Goal: Task Accomplishment & Management: Complete application form

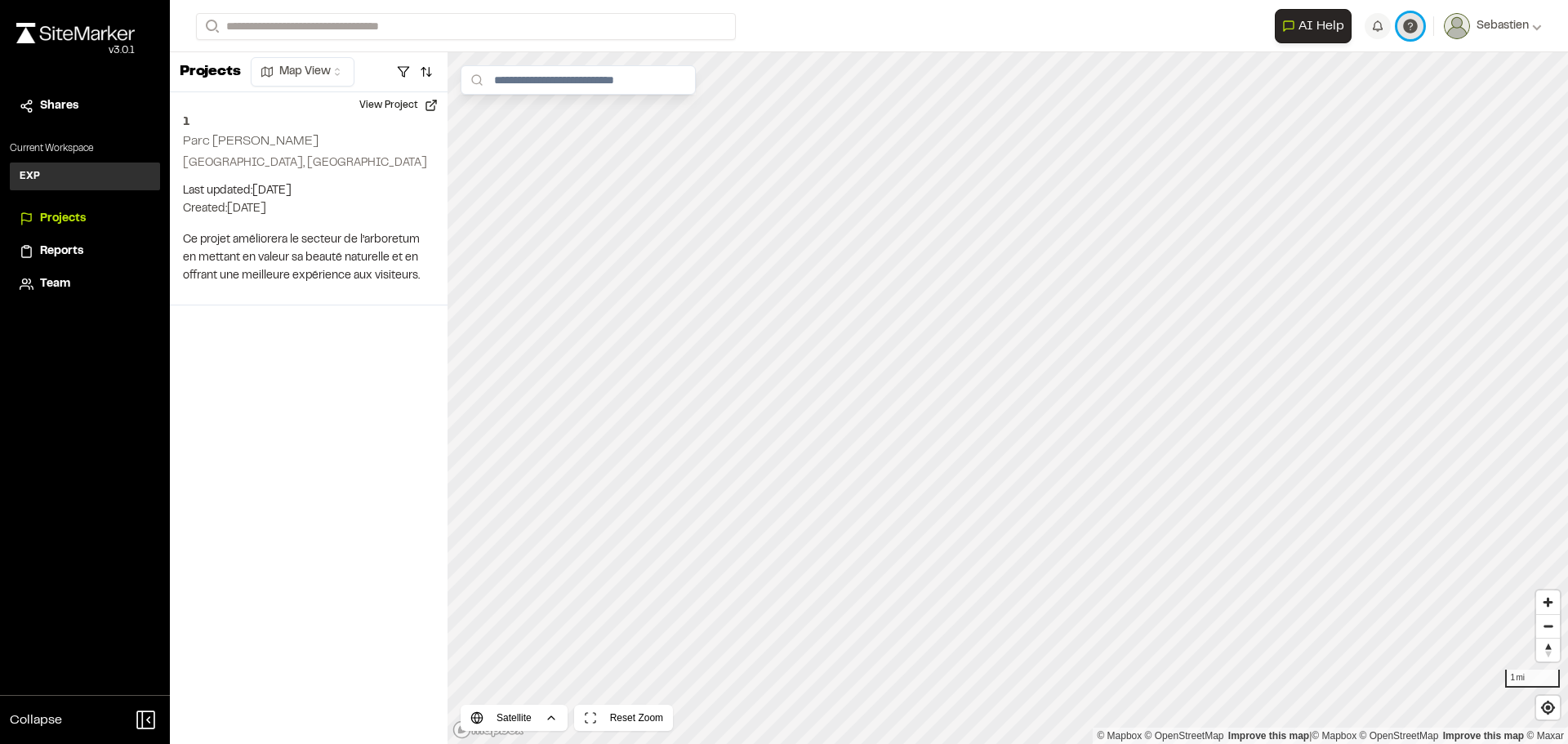
click at [1416, 28] on icon at bounding box center [1409, 26] width 16 height 16
click at [1316, 82] on span "FAQ" at bounding box center [1318, 87] width 23 height 18
click at [39, 171] on div "EXP E" at bounding box center [84, 177] width 150 height 27
click at [49, 207] on li "Projects" at bounding box center [84, 219] width 150 height 31
click at [51, 222] on span "Projects" at bounding box center [63, 219] width 45 height 18
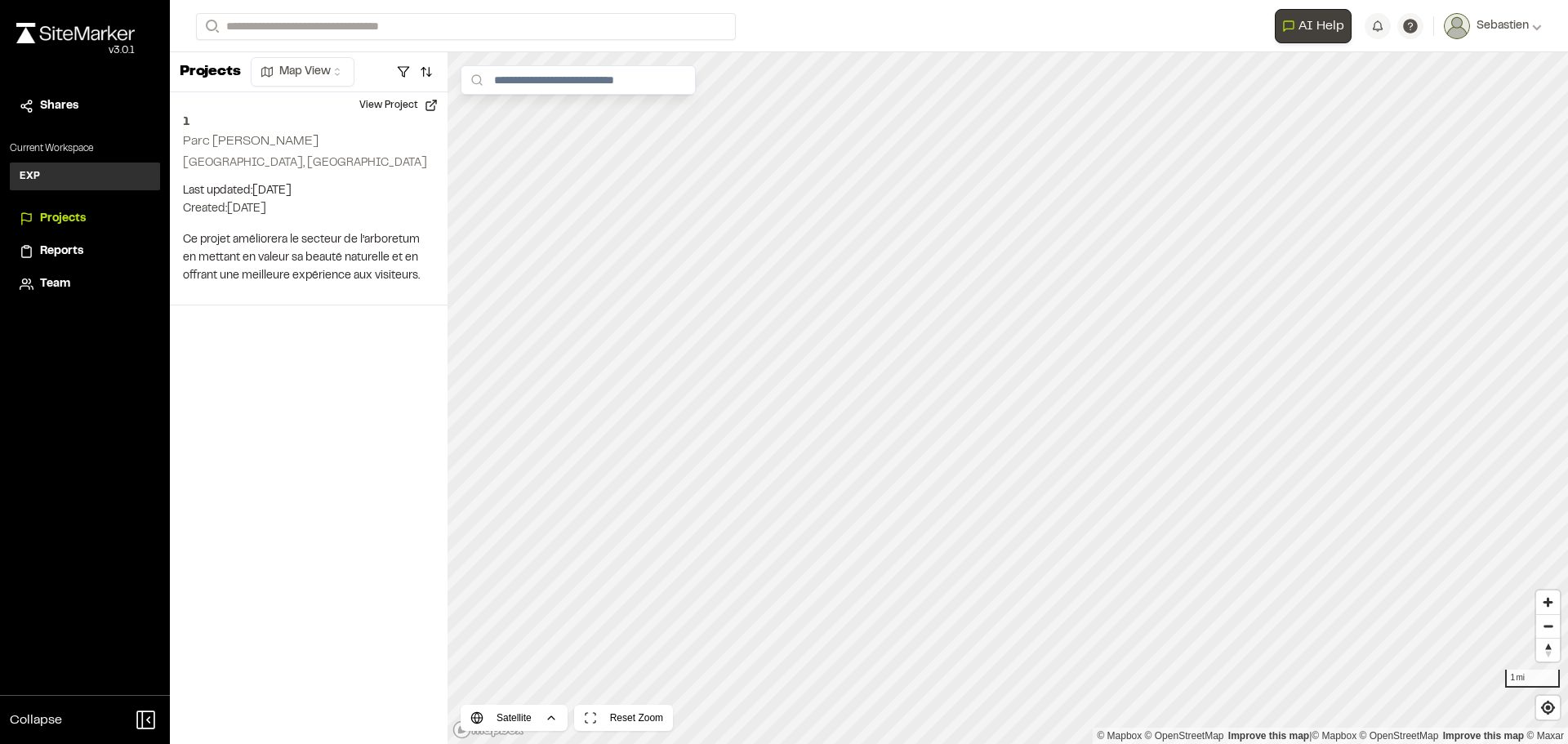
click at [1285, 25] on icon "Open AI Assistant" at bounding box center [1288, 26] width 13 height 13
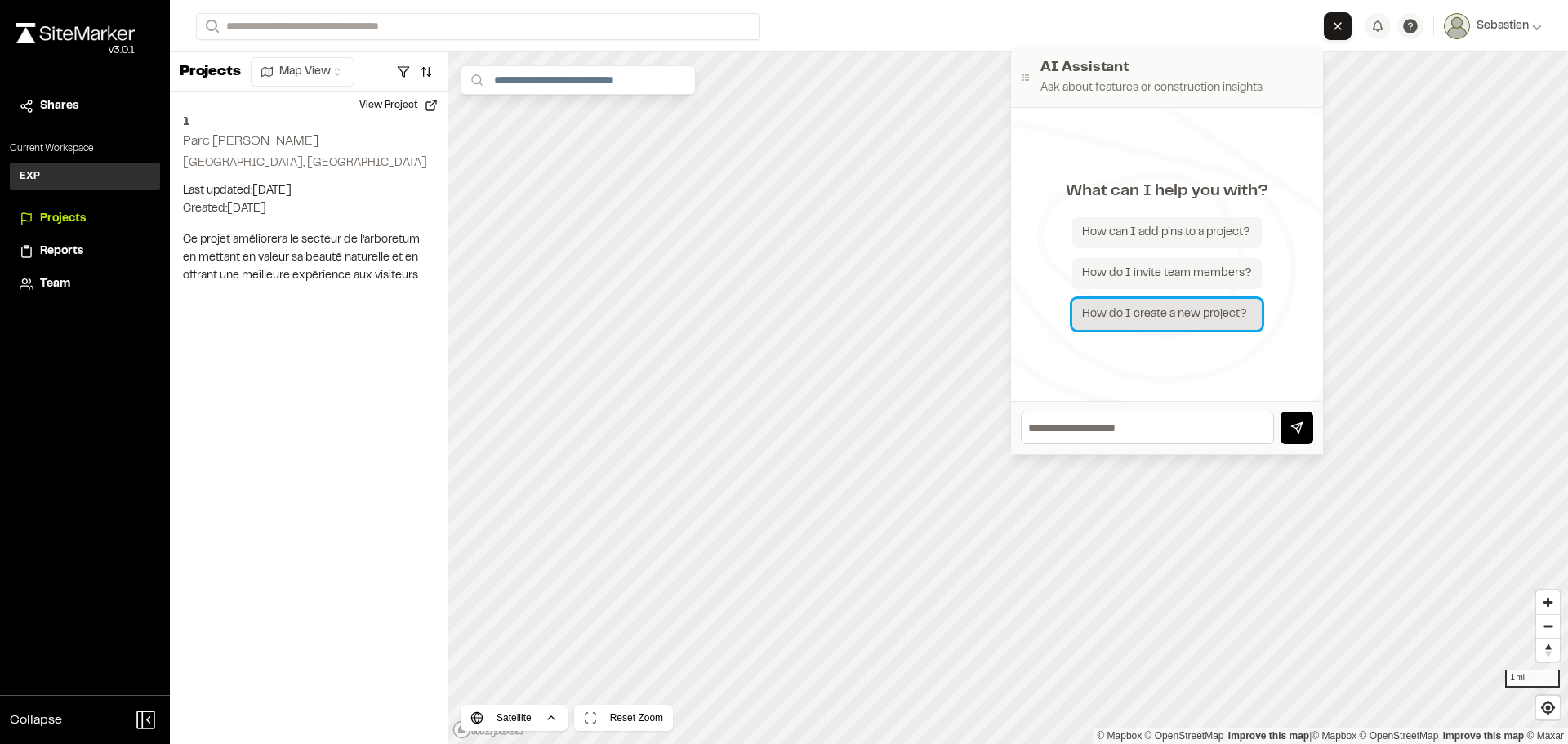
click at [1166, 315] on div "How do I create a new project?" at bounding box center [1166, 315] width 189 height 31
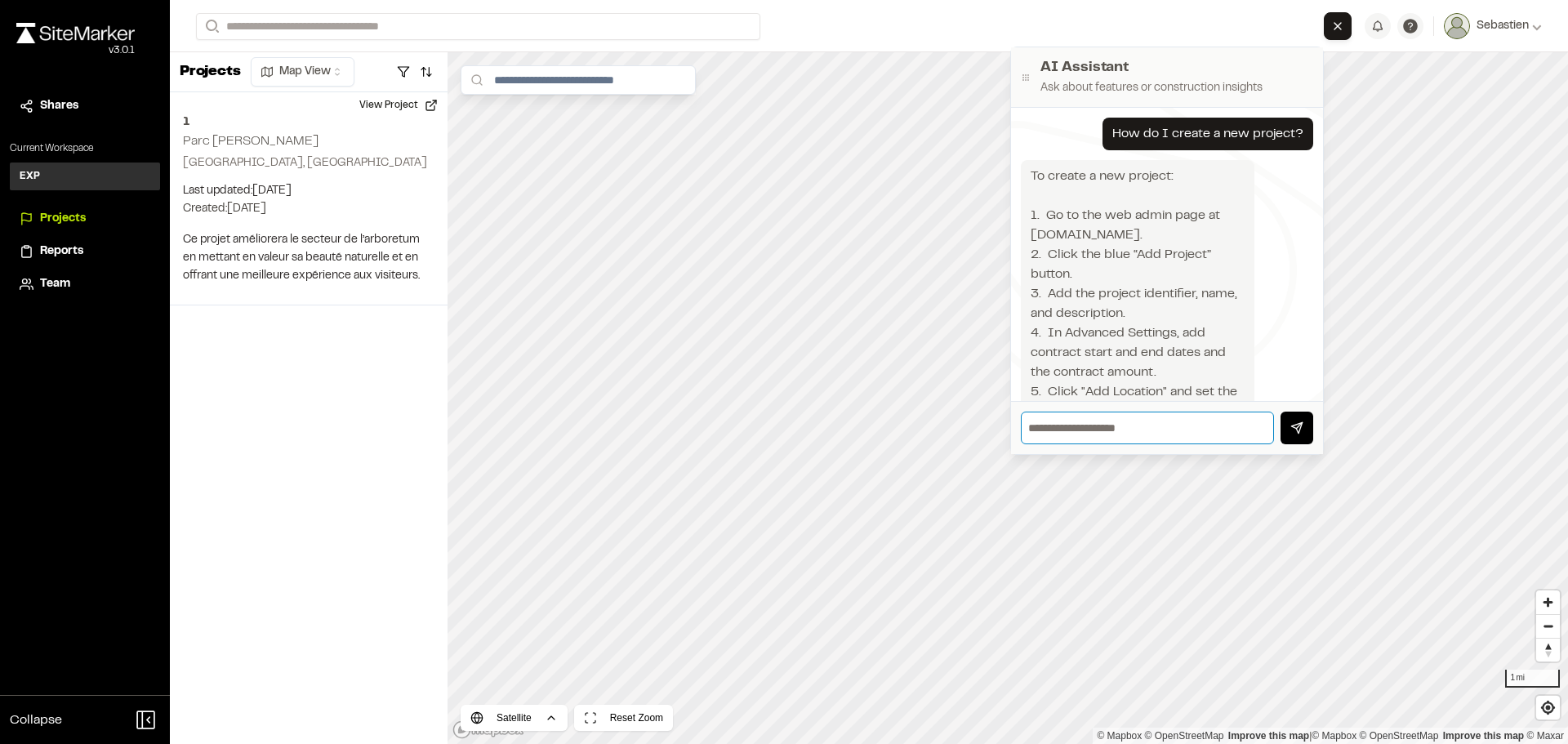
click at [1098, 434] on input "text" at bounding box center [1146, 428] width 253 height 33
type input "**********"
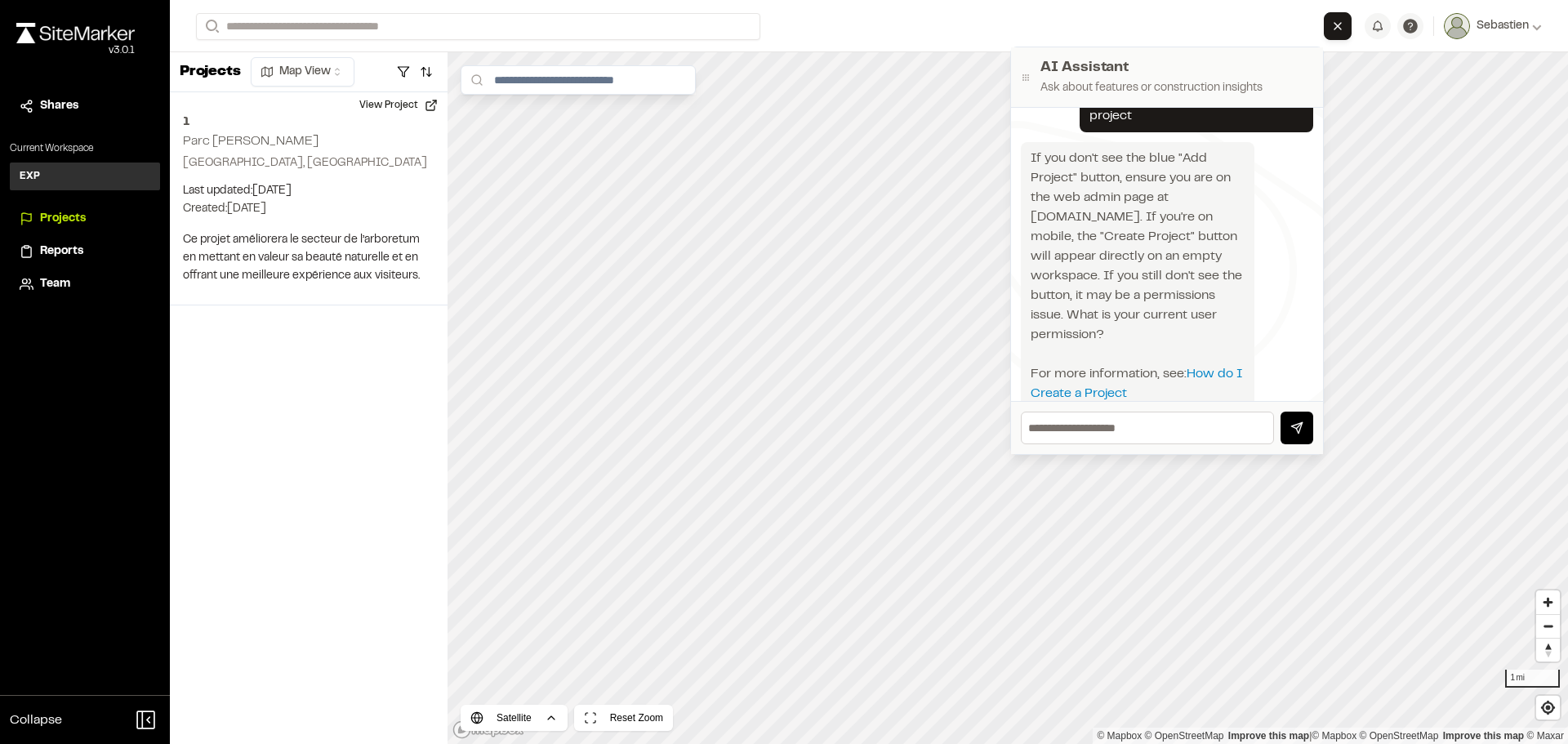
scroll to position [625, 0]
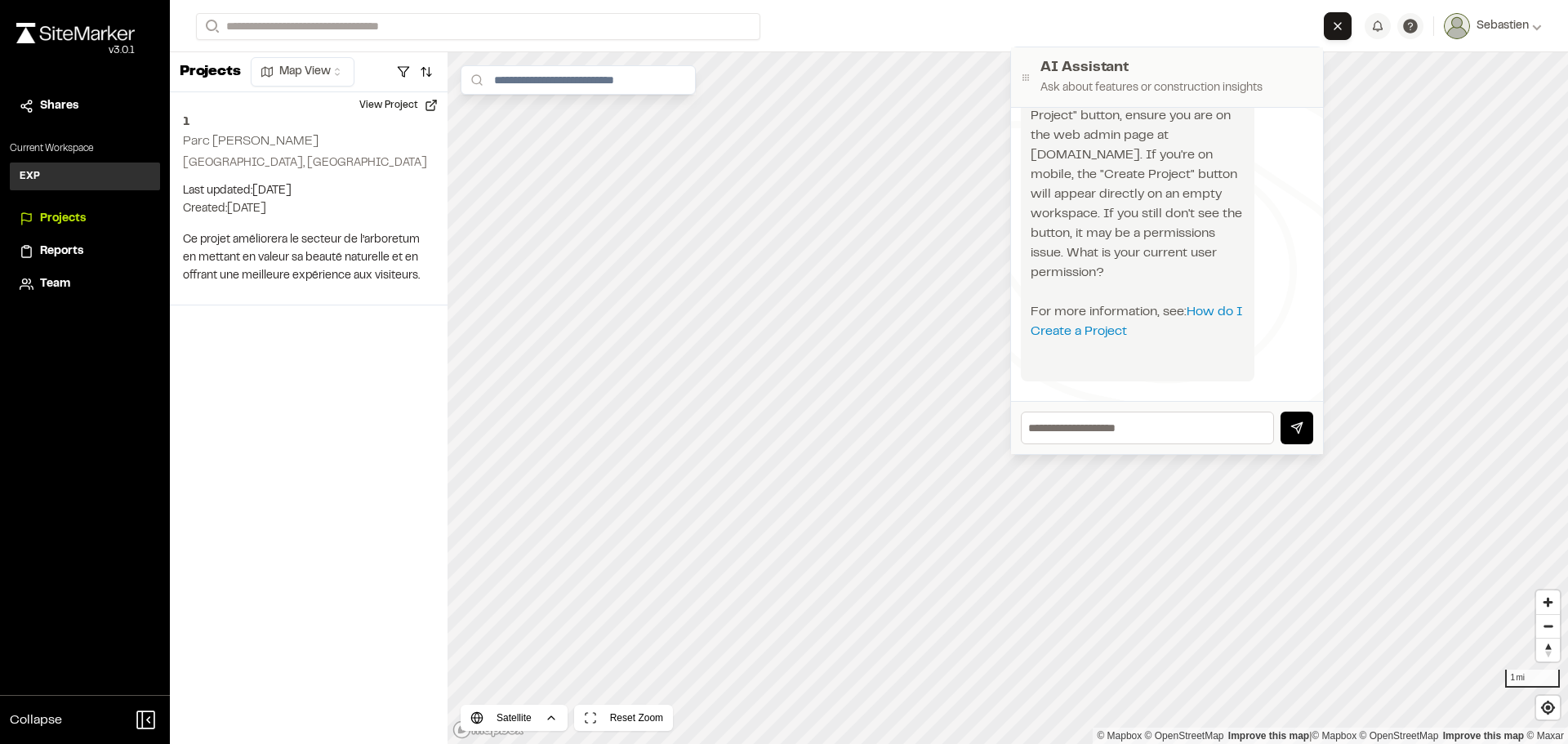
click at [266, 367] on div "Projects Map View 1 Parc René-Lévesque Montreal, QC Last updated: Oct 2, 2025 B…" at bounding box center [308, 398] width 278 height 692
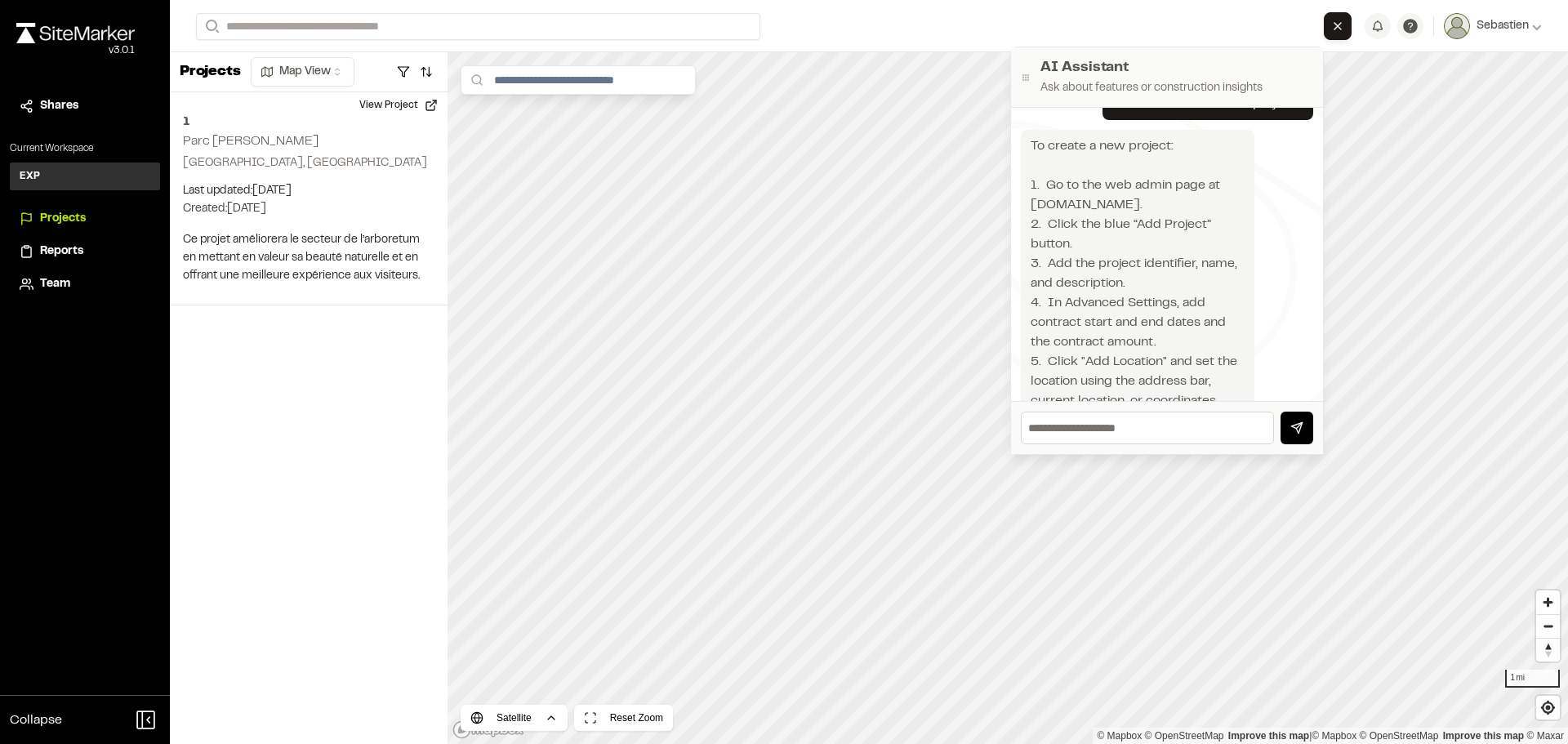
scroll to position [0, 0]
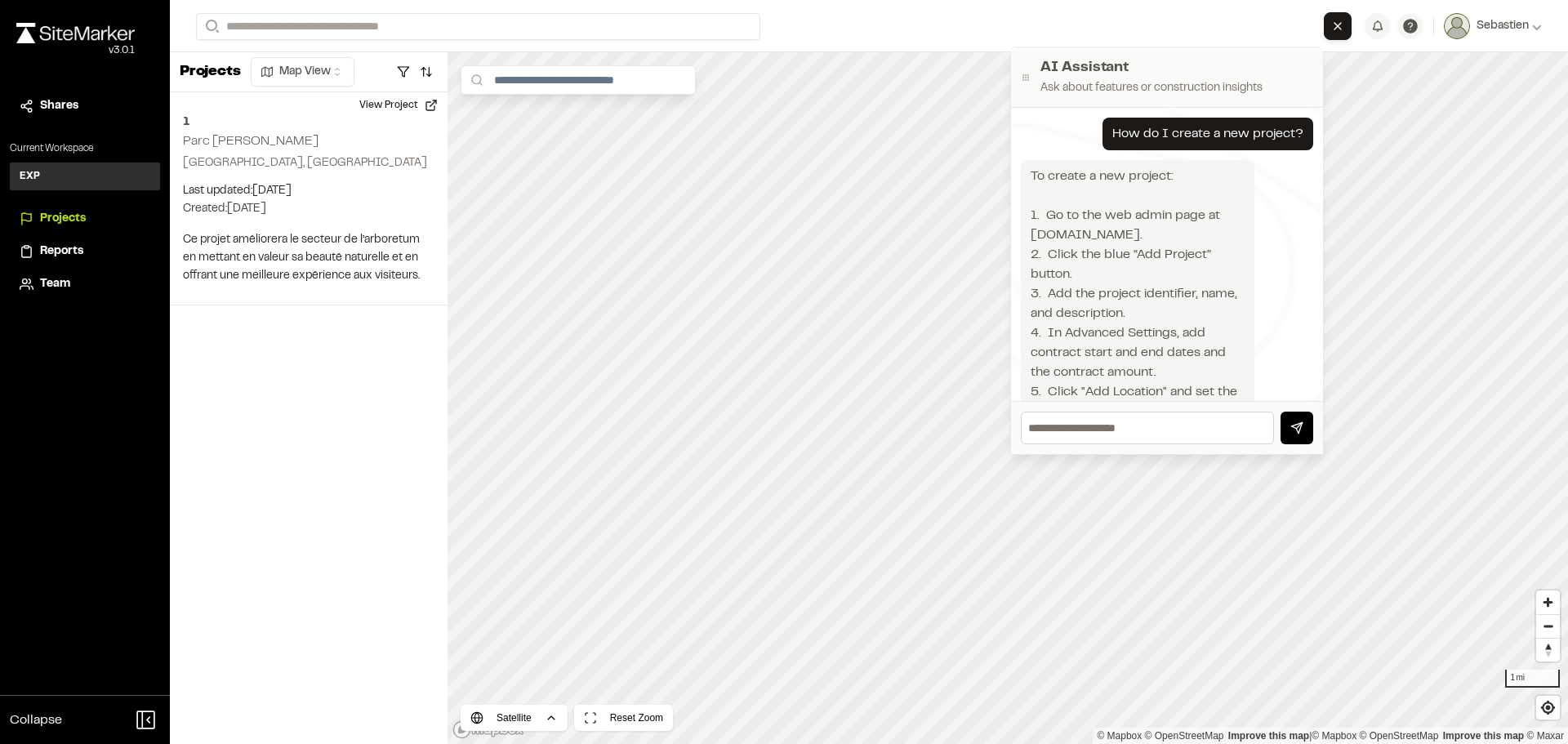
click at [79, 29] on img at bounding box center [75, 33] width 118 height 21
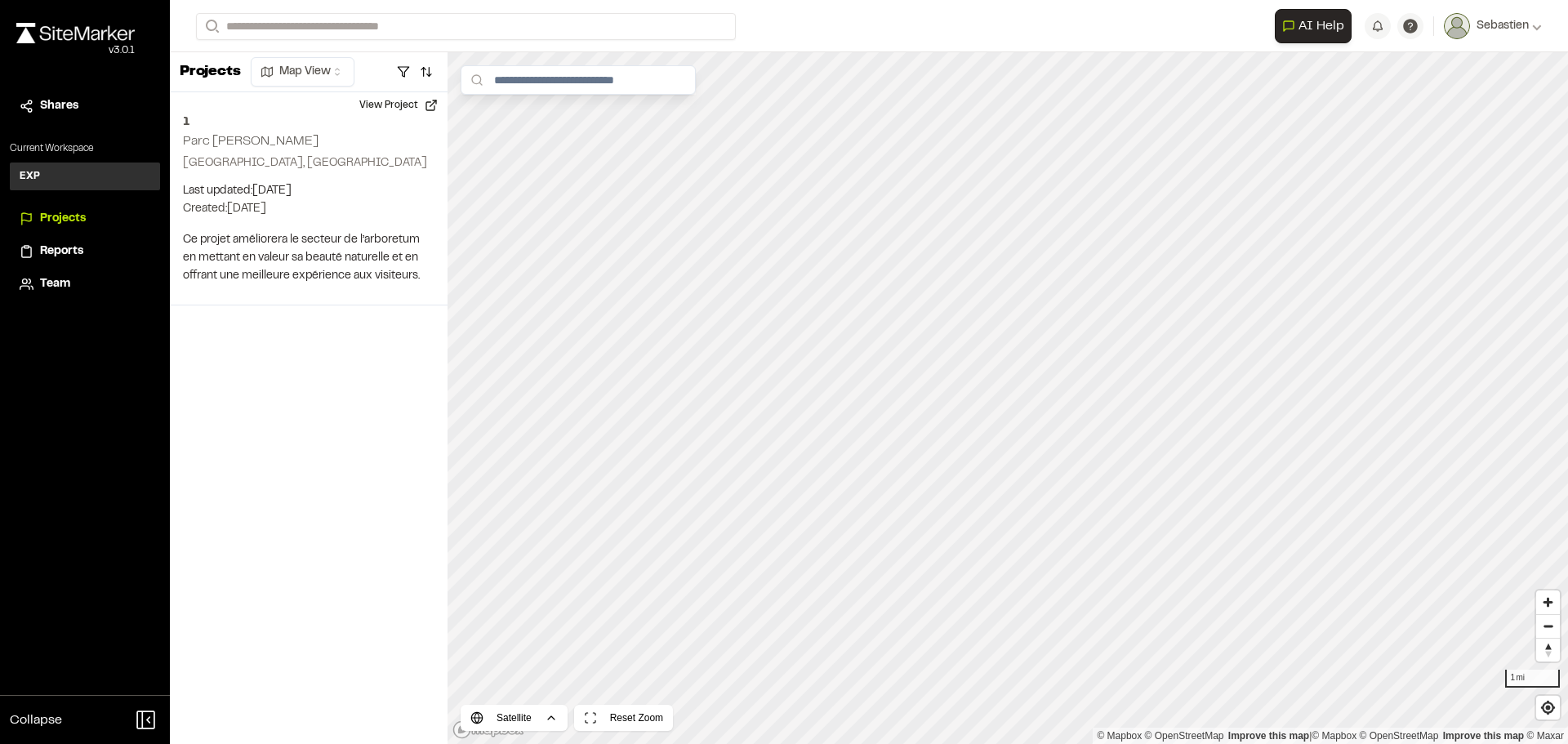
click at [51, 210] on span "Projects" at bounding box center [63, 219] width 45 height 18
click at [1339, 28] on span "AI Help" at bounding box center [1320, 26] width 45 height 20
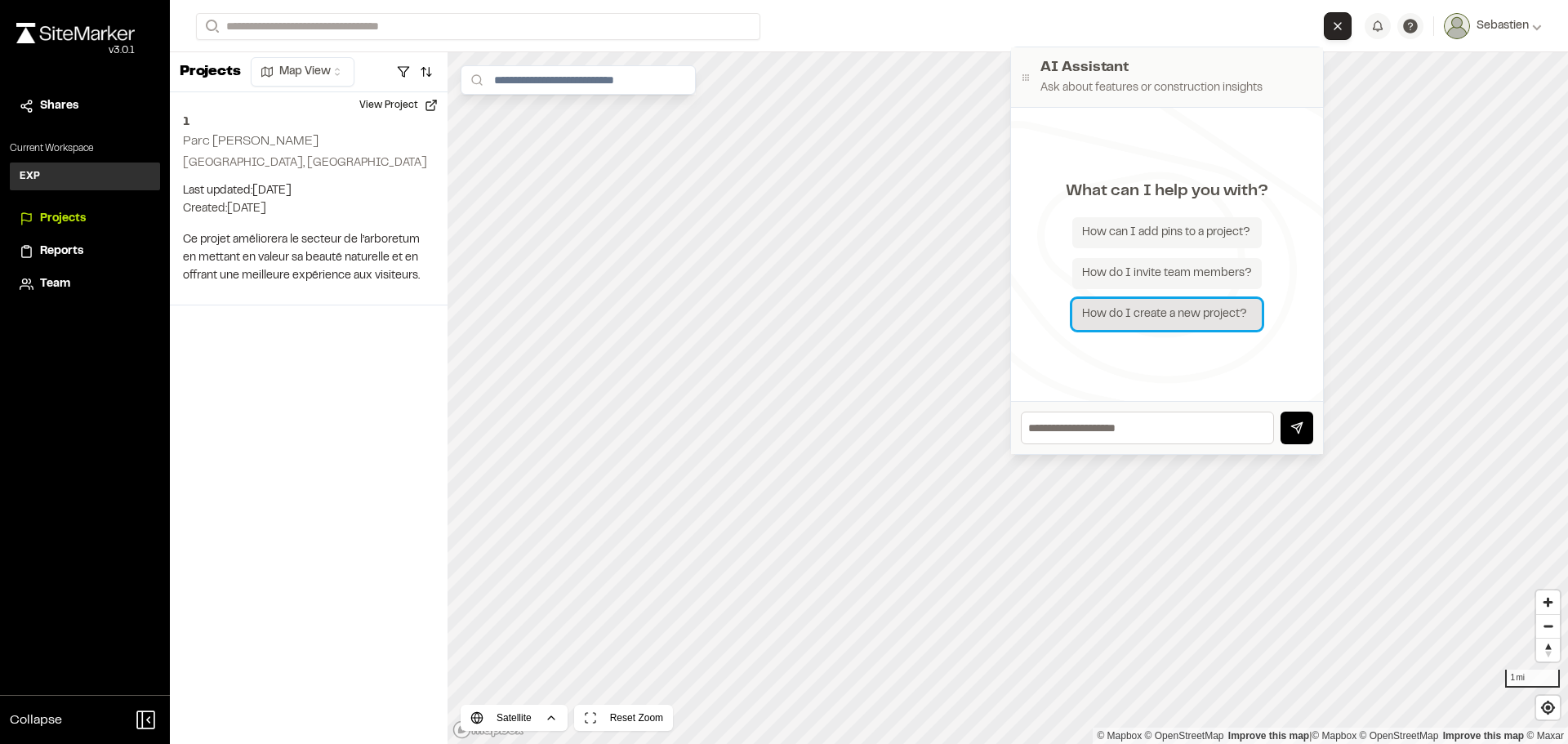
click at [1113, 312] on div "How do I create a new project?" at bounding box center [1166, 315] width 189 height 31
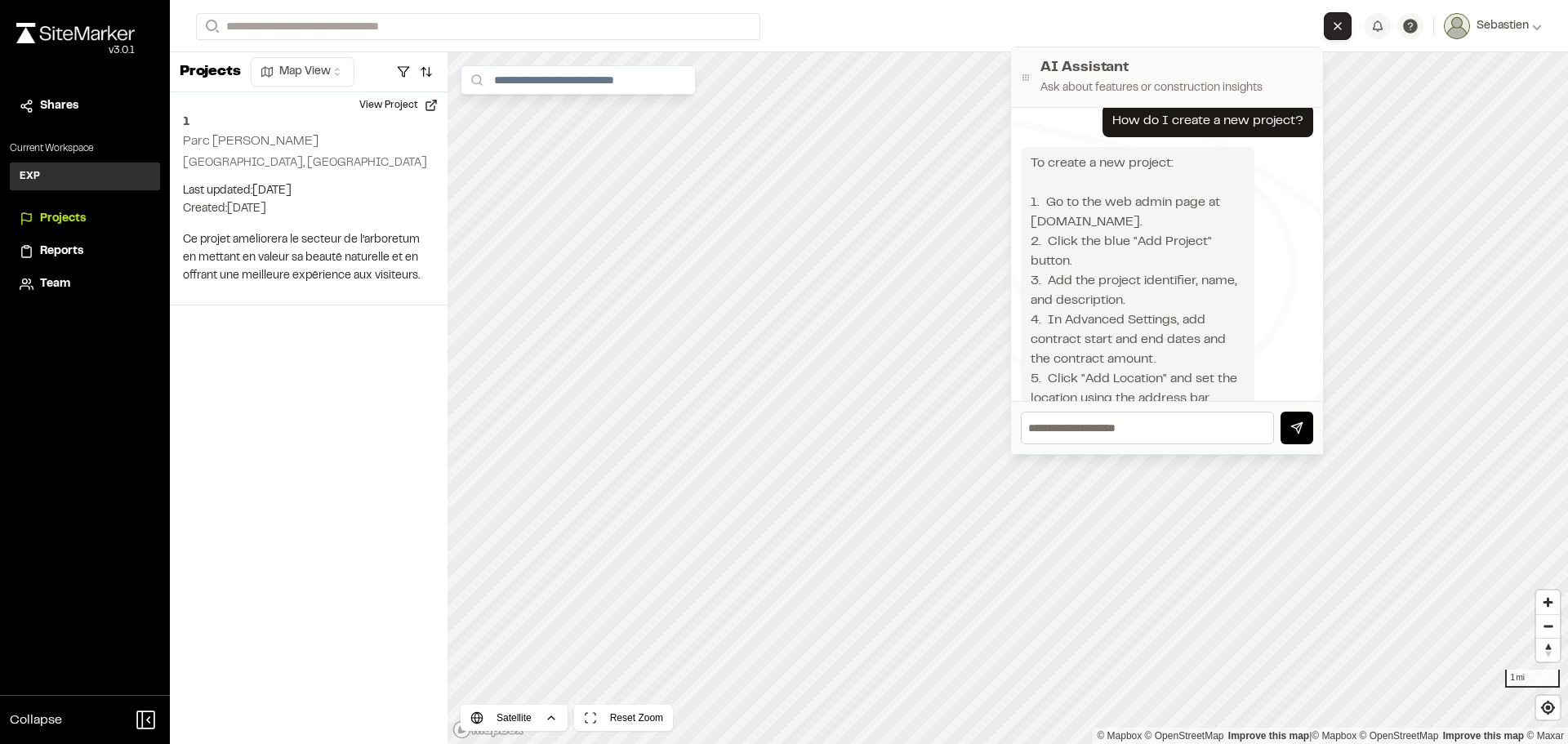
scroll to position [11, 0]
click at [1102, 236] on div "To create a new project: 1. Go to the web admin page at app.sitemarker.com. 2. …" at bounding box center [1138, 361] width 214 height 411
click at [1100, 225] on div "To create a new project: 1. Go to the web admin page at app.sitemarker.com. 2. …" at bounding box center [1138, 361] width 214 height 411
click at [1065, 435] on input "text" at bounding box center [1146, 428] width 253 height 33
type input "**********"
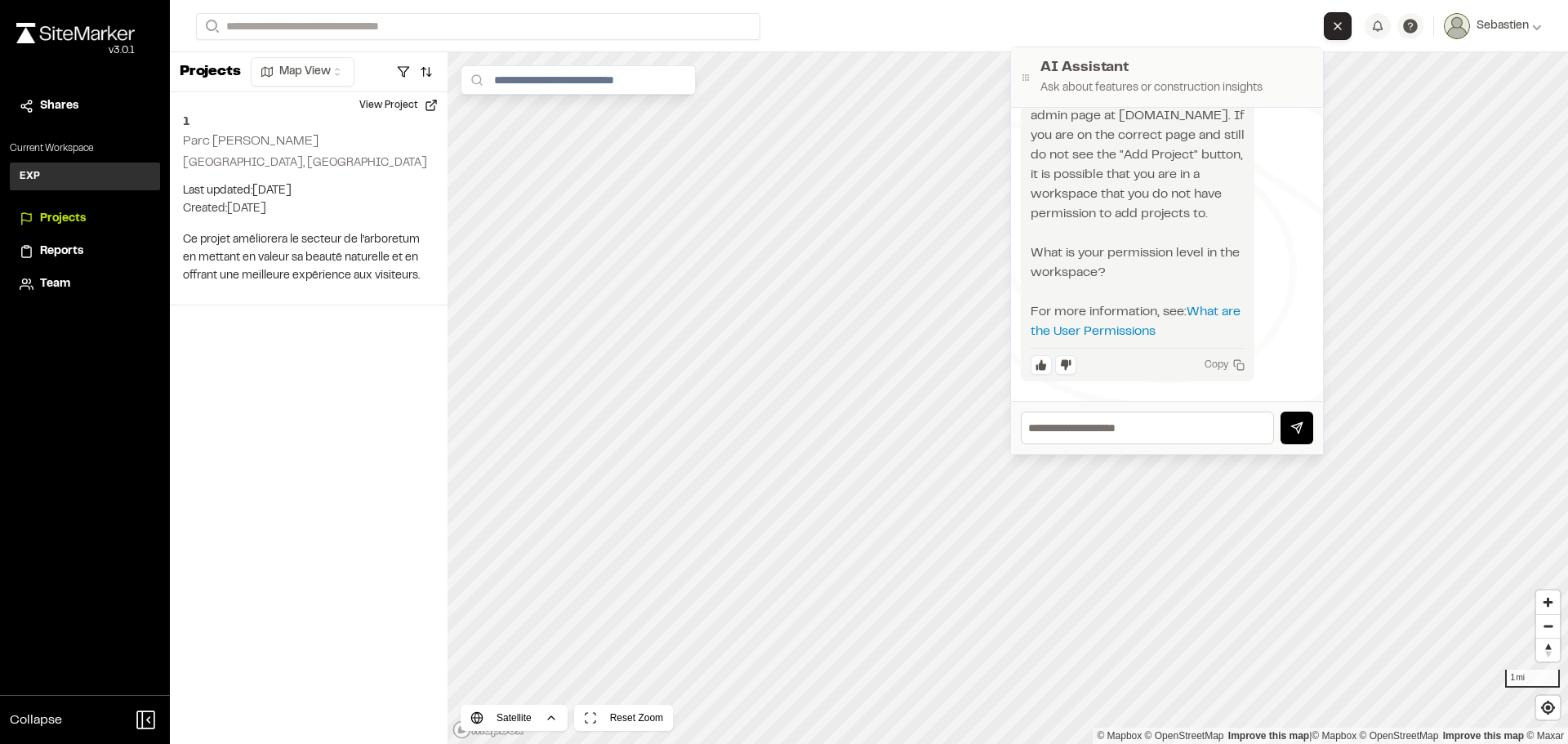
scroll to position [625, 0]
click at [1085, 429] on input "text" at bounding box center [1146, 428] width 253 height 33
type input "**********"
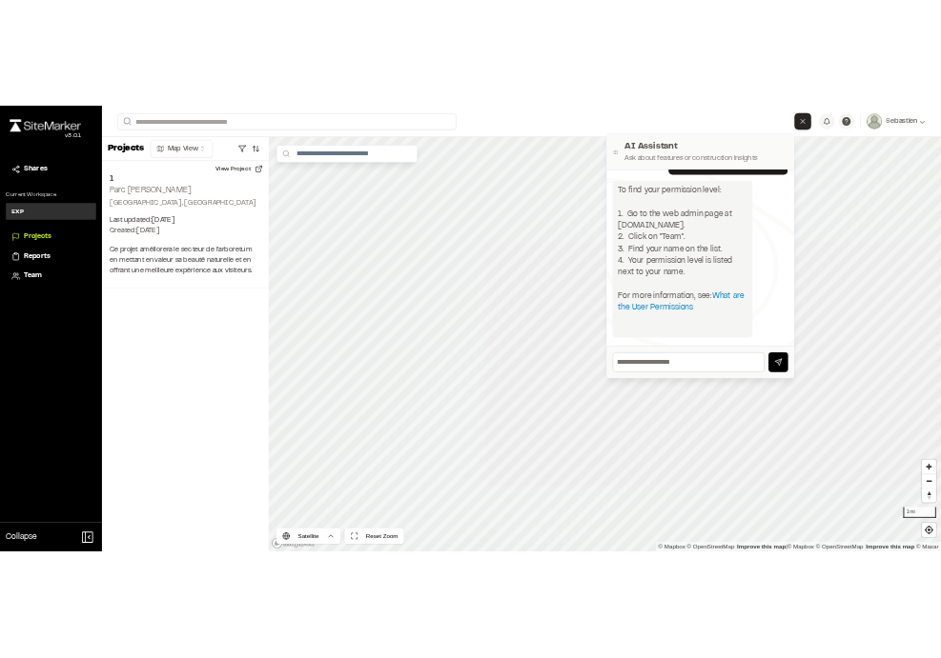
scroll to position [1090, 0]
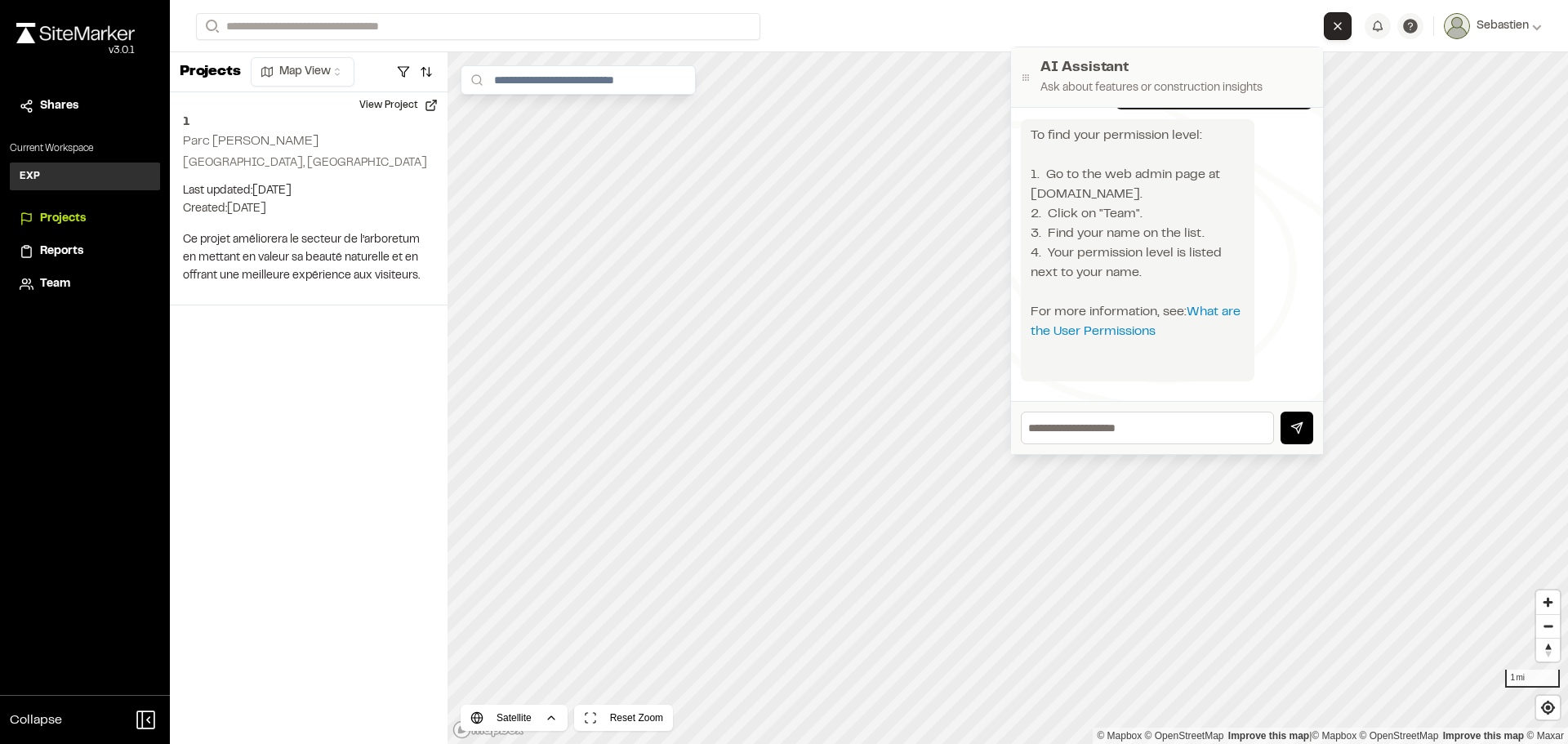
click at [57, 280] on span "Team" at bounding box center [55, 284] width 30 height 18
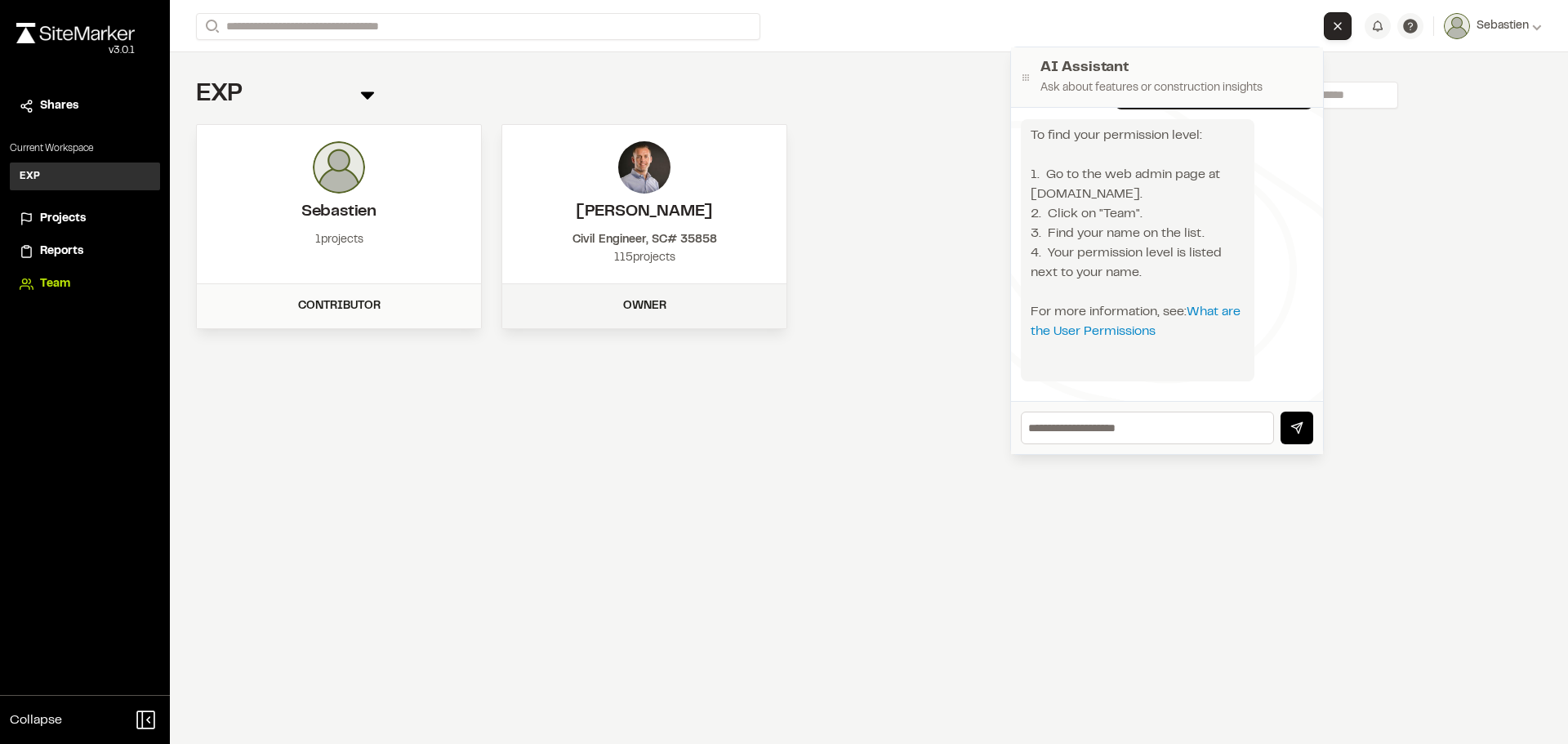
click at [666, 302] on div "Owner" at bounding box center [643, 306] width 265 height 18
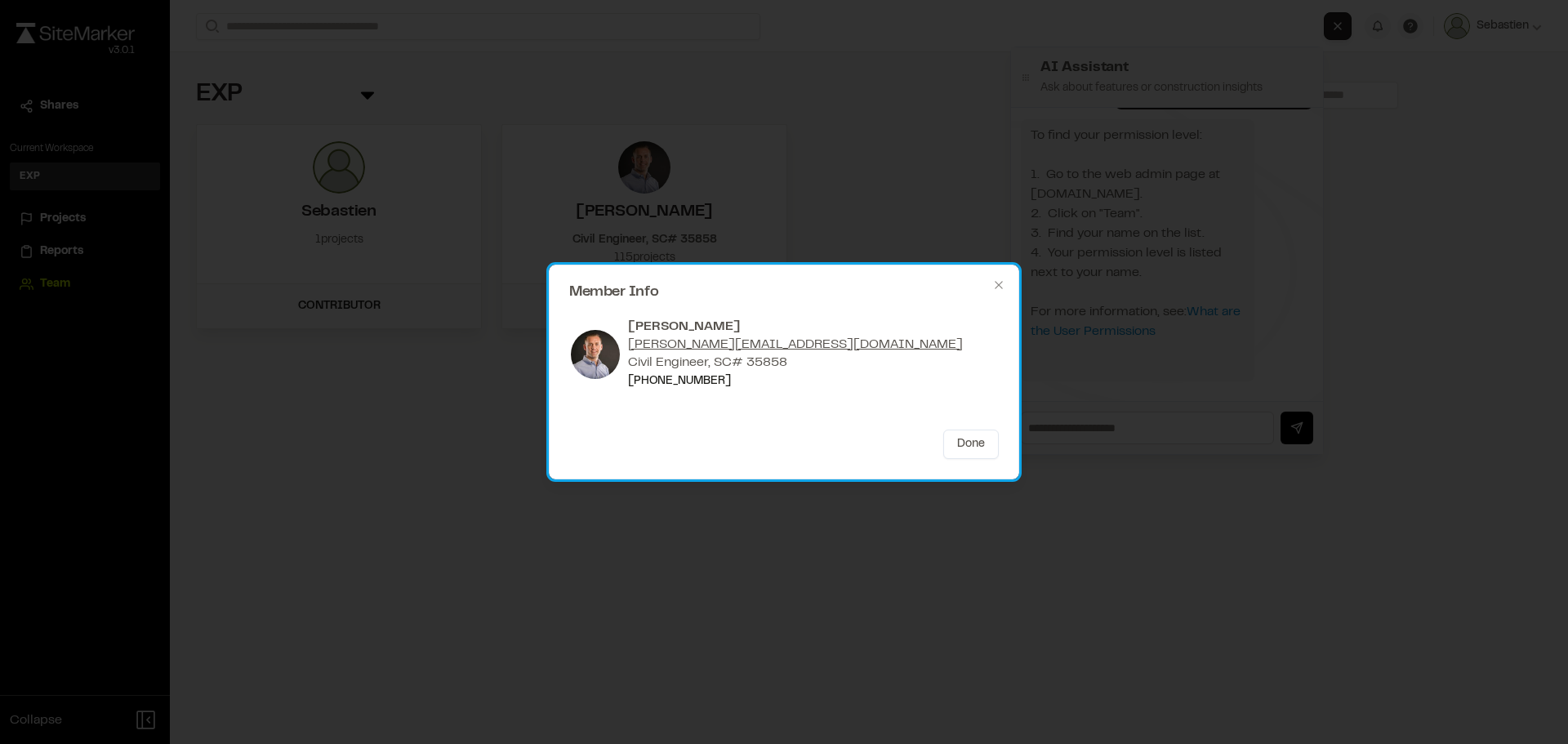
click at [991, 282] on div "Member Info Landon Messal landon@sitemarker.com Civil Engineer, SC# 35858 (843)…" at bounding box center [783, 372] width 470 height 215
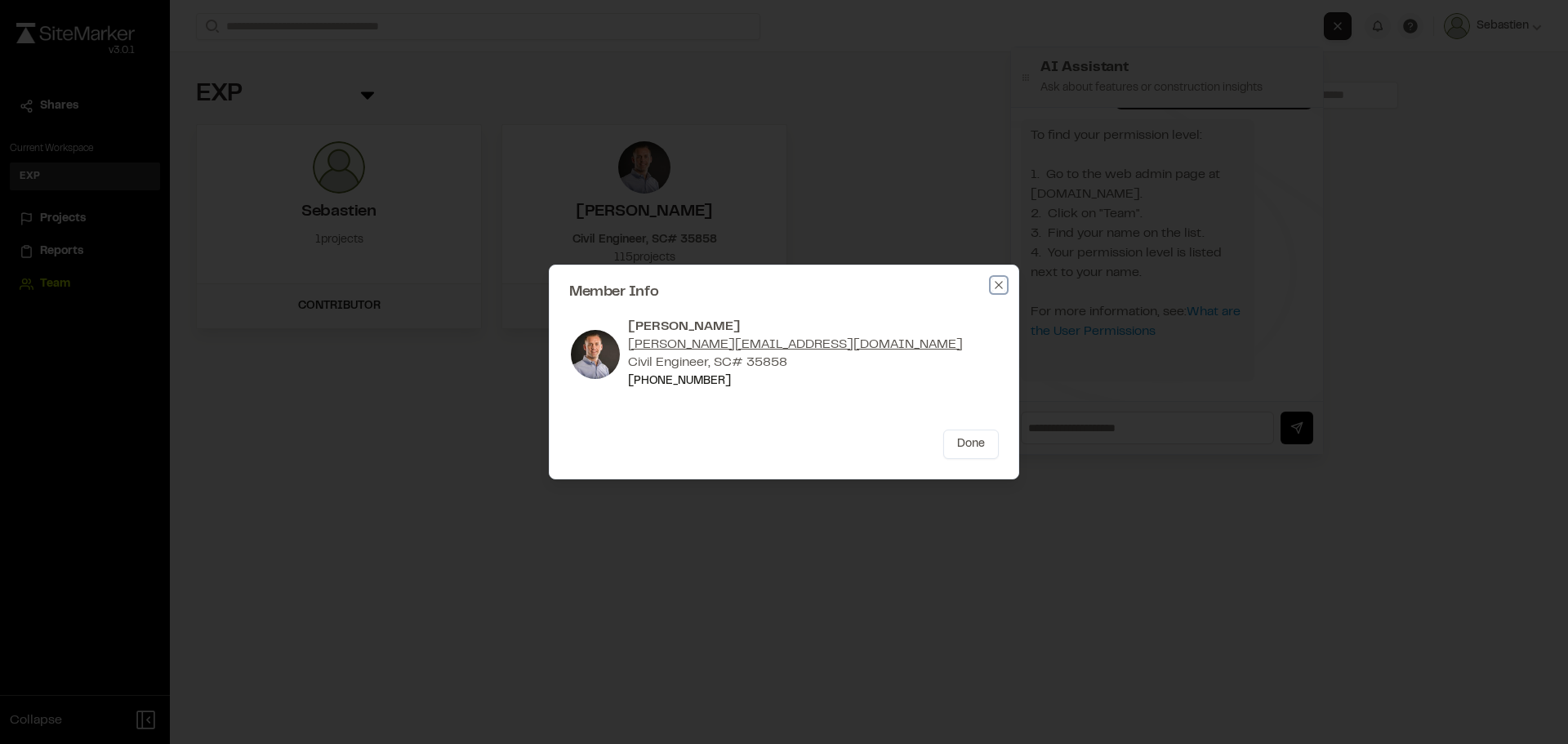
click at [994, 283] on icon "button" at bounding box center [998, 285] width 13 height 13
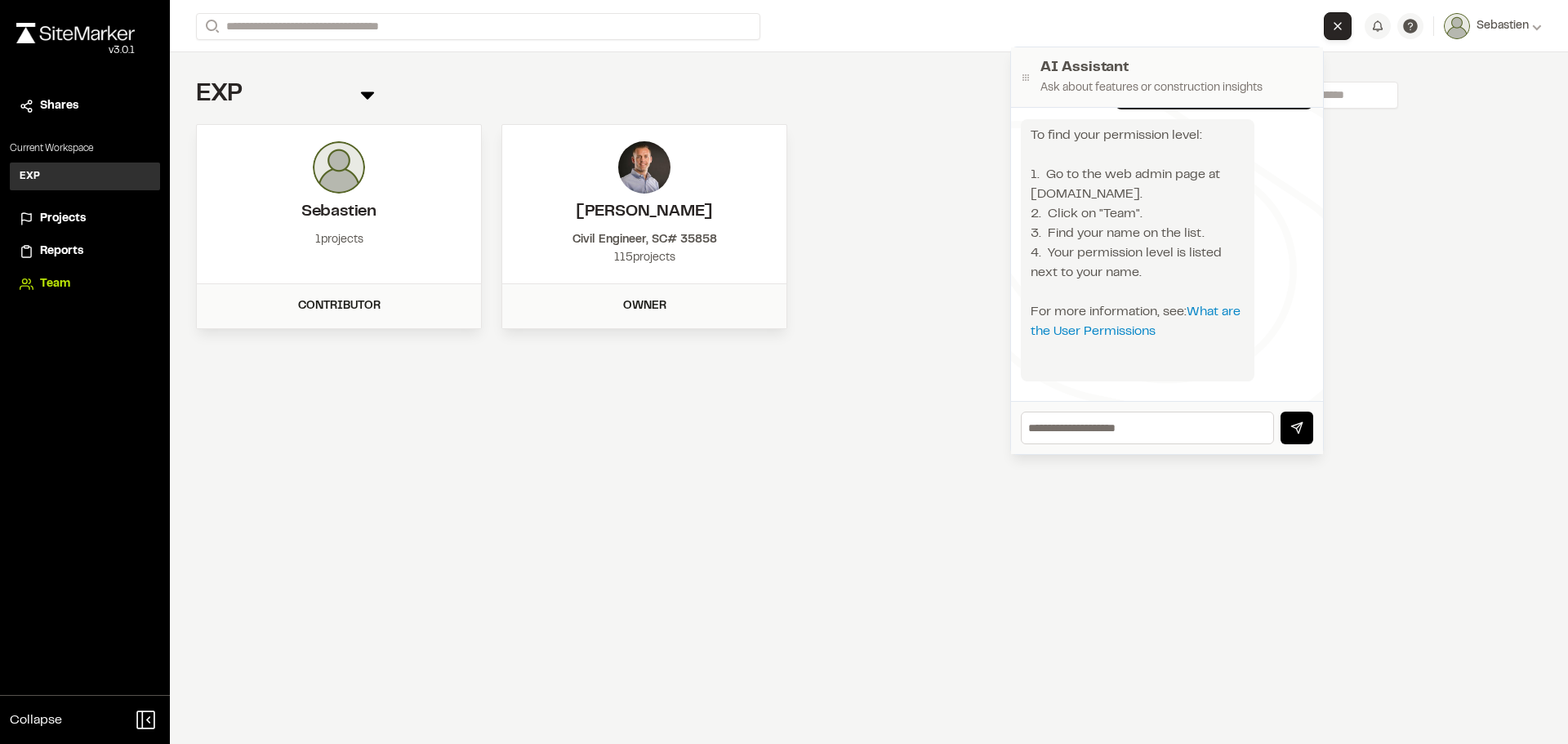
click at [62, 217] on span "Projects" at bounding box center [63, 219] width 45 height 18
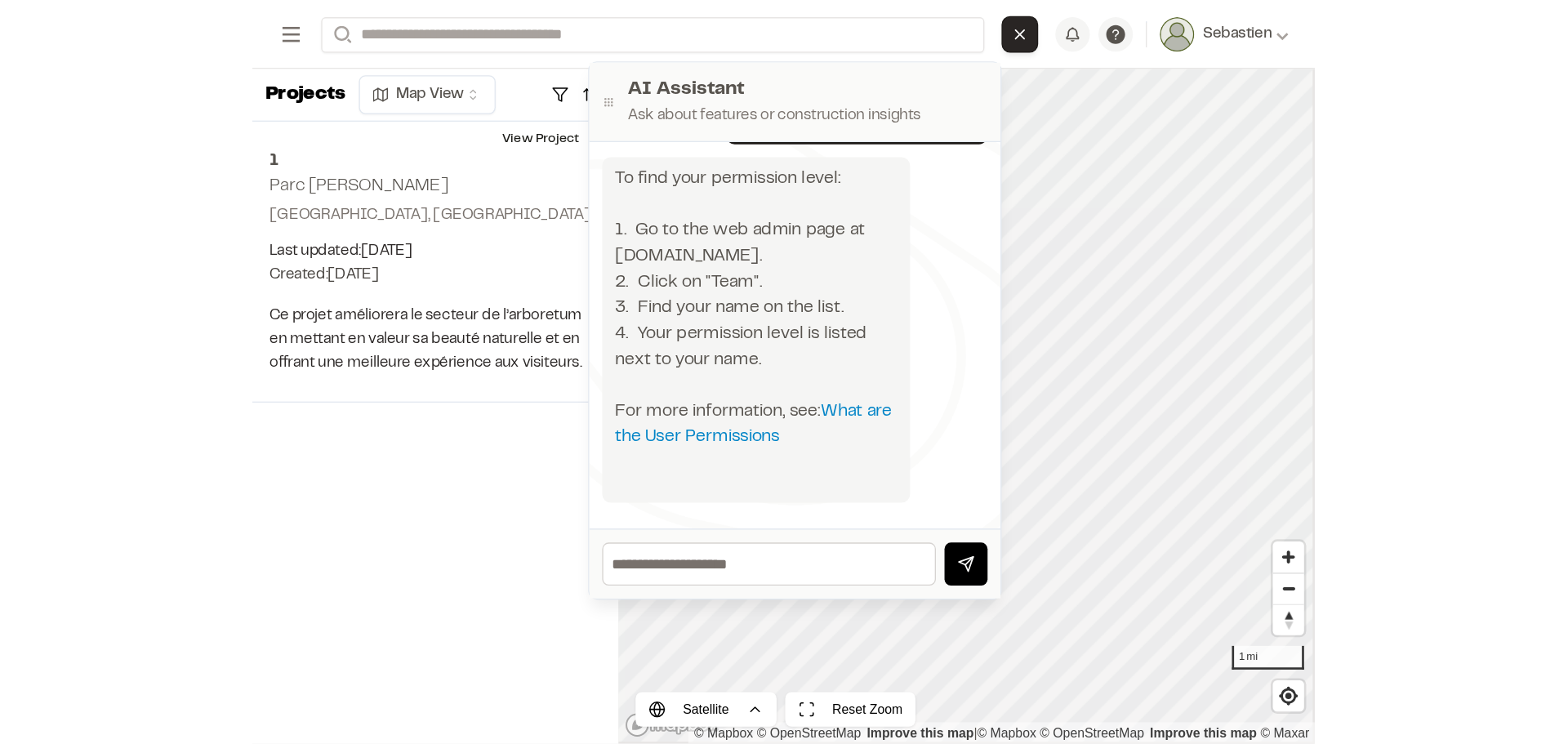
scroll to position [933, 0]
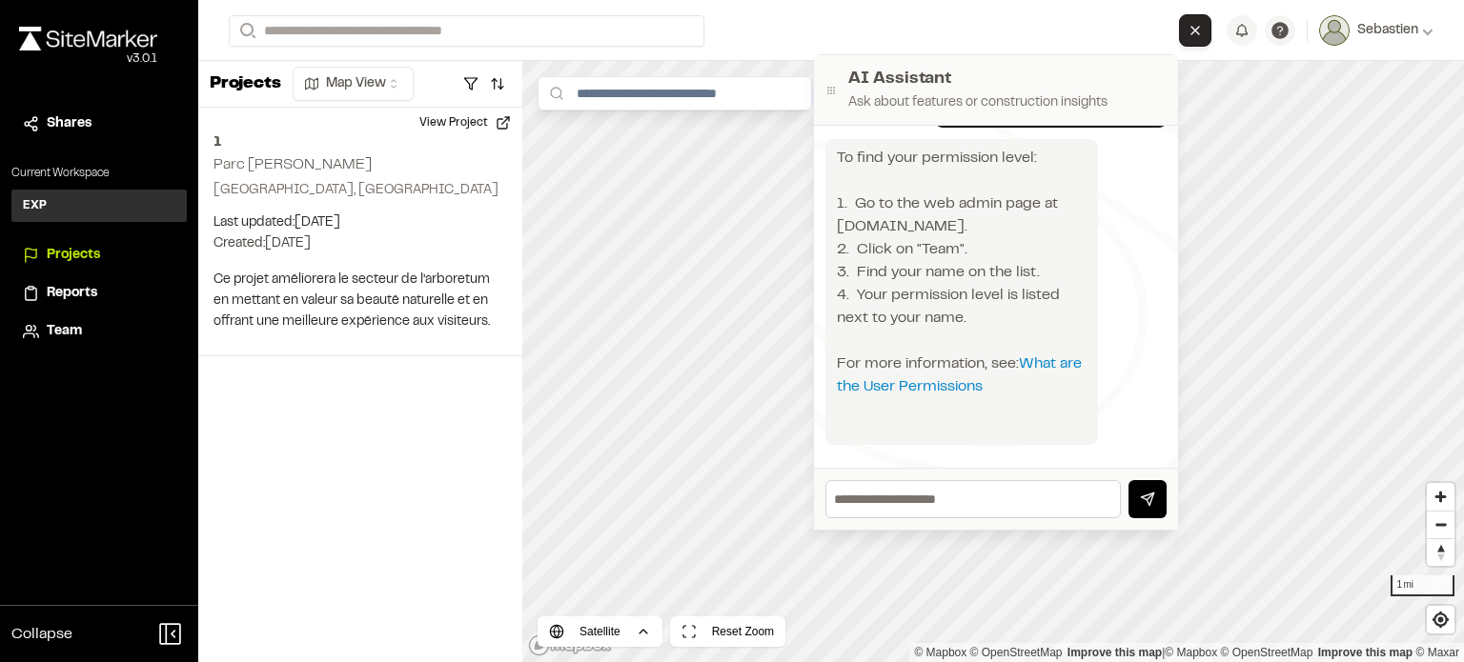
click at [1193, 32] on icon "Close AI Assistant" at bounding box center [1194, 30] width 15 height 15
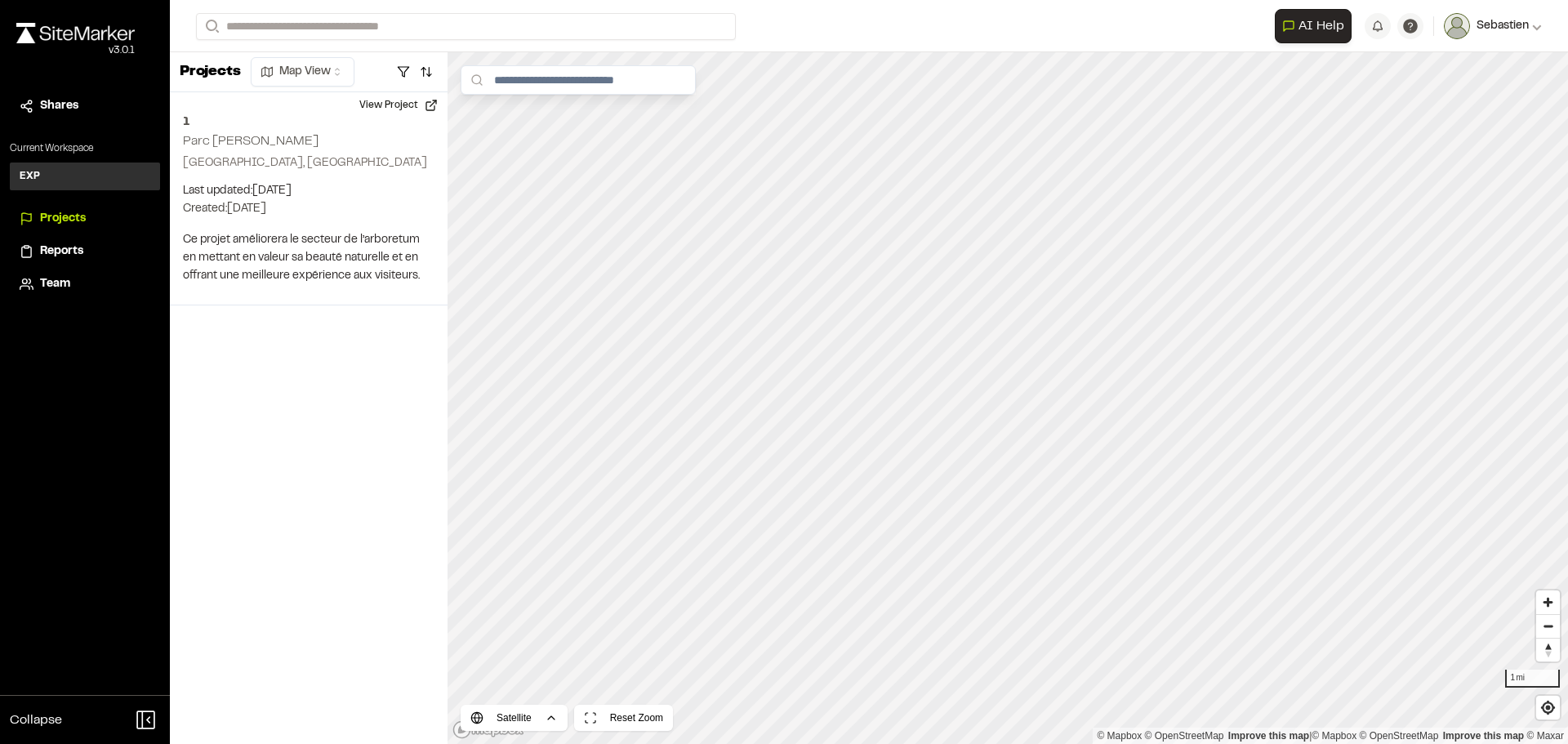
click at [1497, 27] on span "Sebastien" at bounding box center [1502, 26] width 52 height 18
click at [1479, 39] on button "Sebastien" at bounding box center [1493, 26] width 98 height 26
click at [1116, 38] on form "Search" at bounding box center [735, 26] width 1079 height 27
click at [69, 249] on span "New Project" at bounding box center [75, 251] width 69 height 18
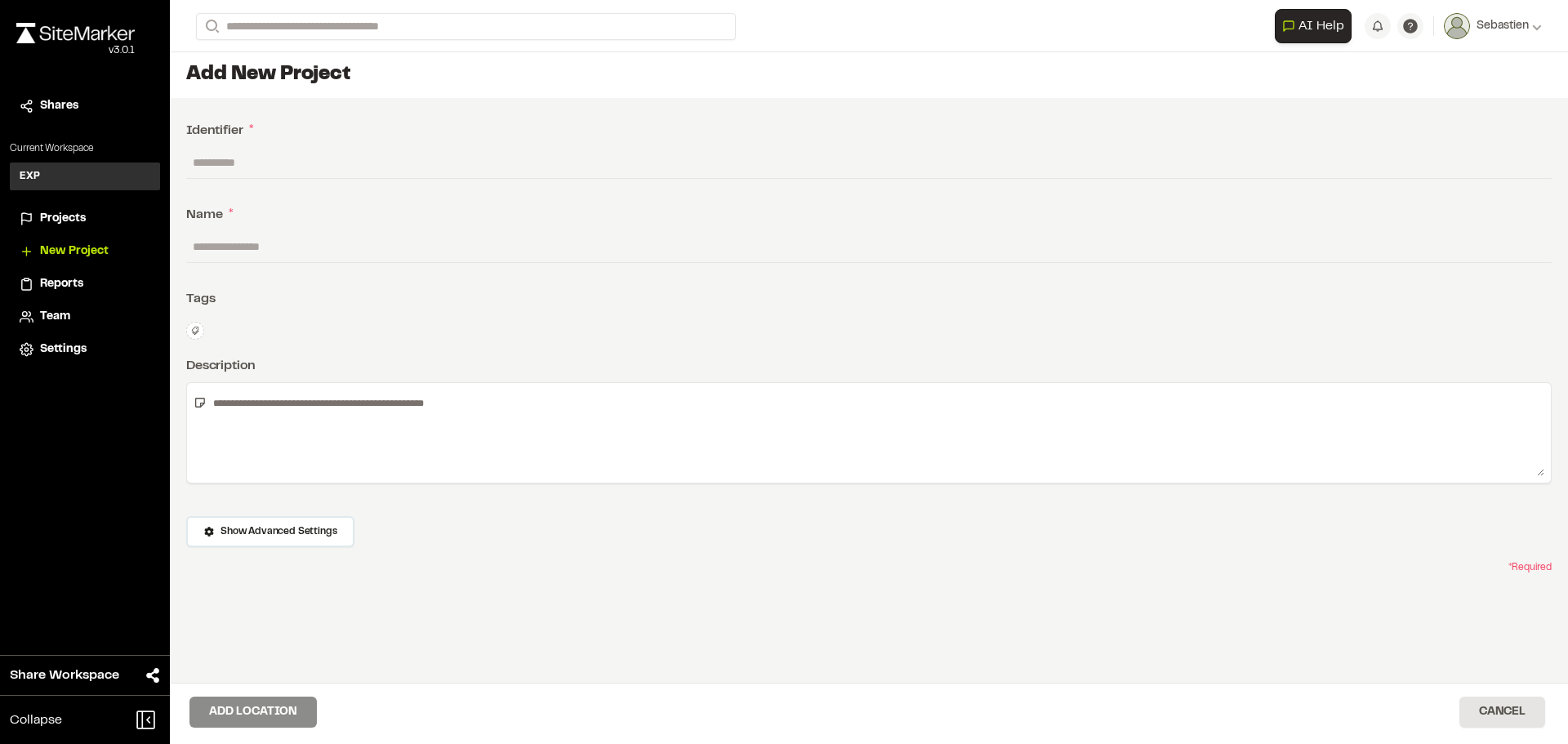
click at [224, 158] on input "text" at bounding box center [868, 163] width 1365 height 31
click at [231, 248] on input "text" at bounding box center [868, 247] width 1365 height 31
type input "**********"
click at [256, 402] on textarea at bounding box center [875, 433] width 1338 height 87
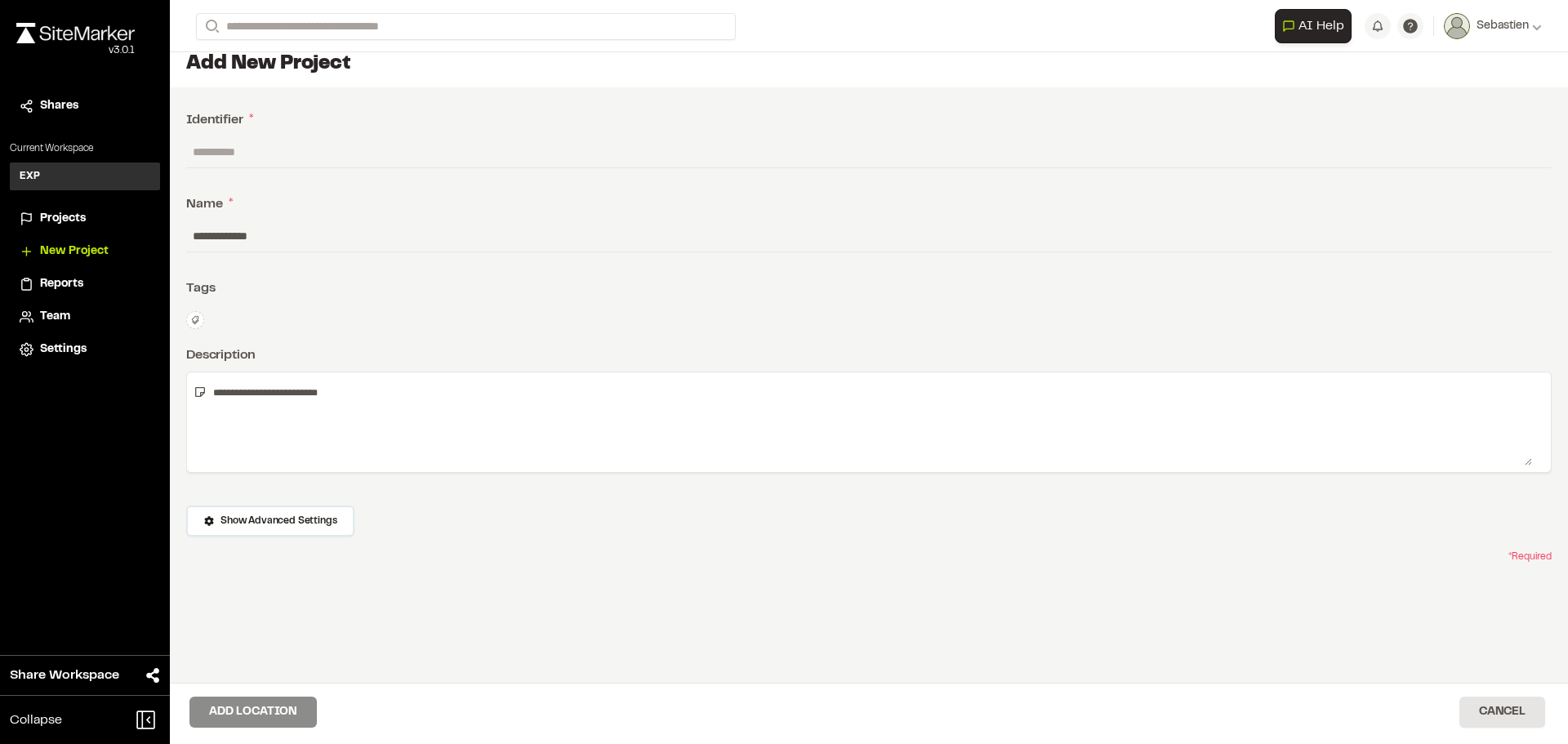
scroll to position [13, 0]
type textarea "**********"
click at [240, 514] on span "Show Advanced Settings" at bounding box center [278, 519] width 116 height 15
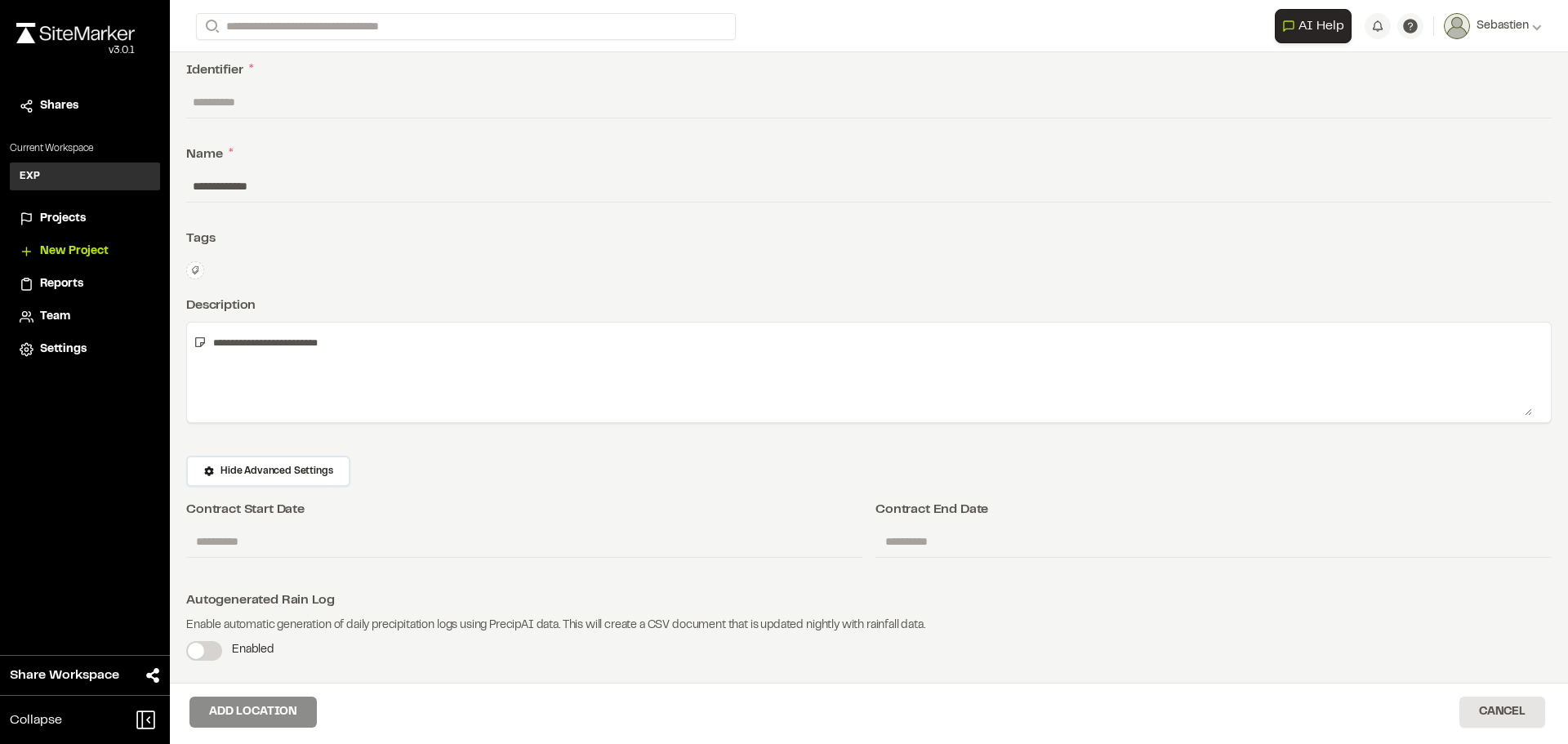
scroll to position [87, 0]
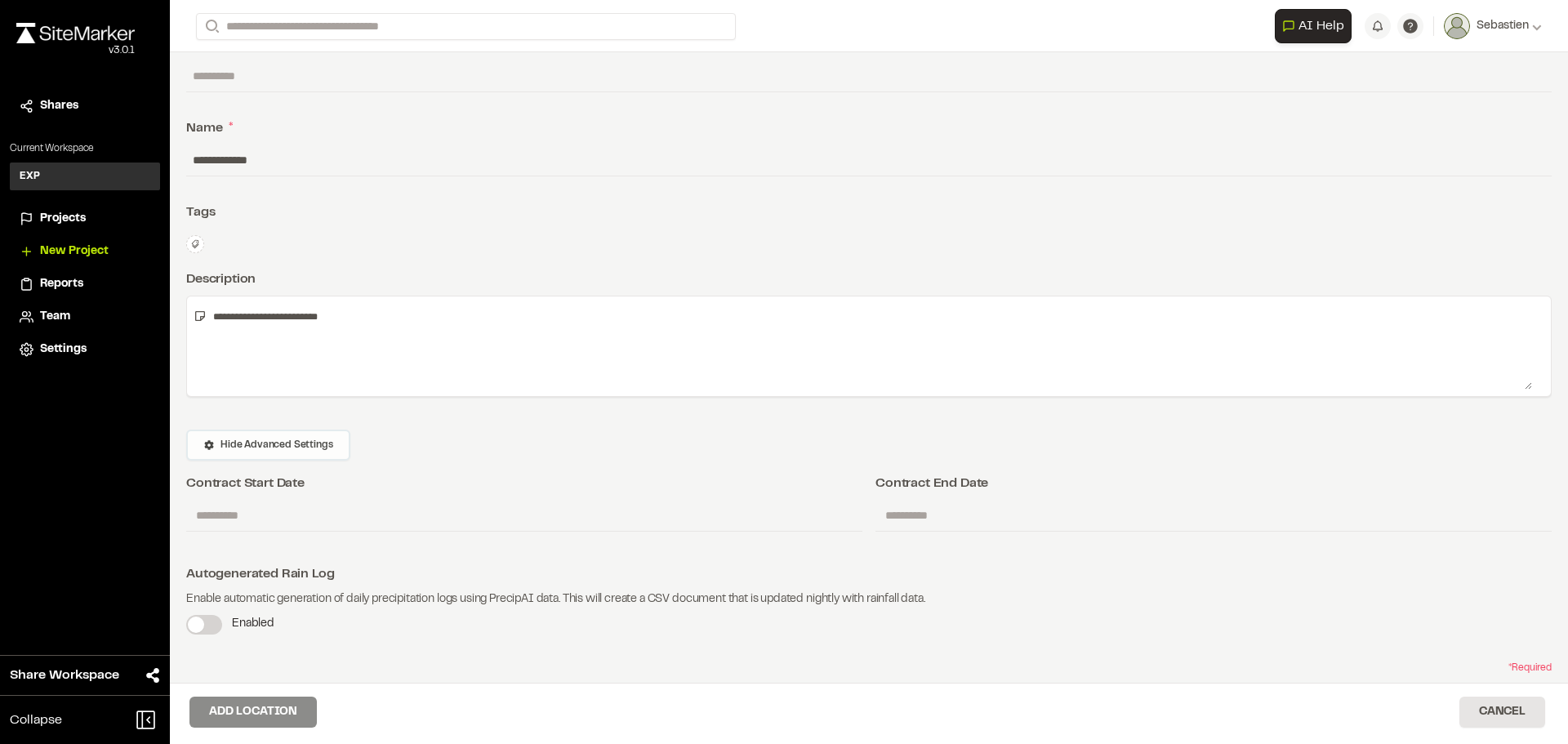
click at [265, 448] on span "Hide Advanced Settings" at bounding box center [276, 445] width 112 height 15
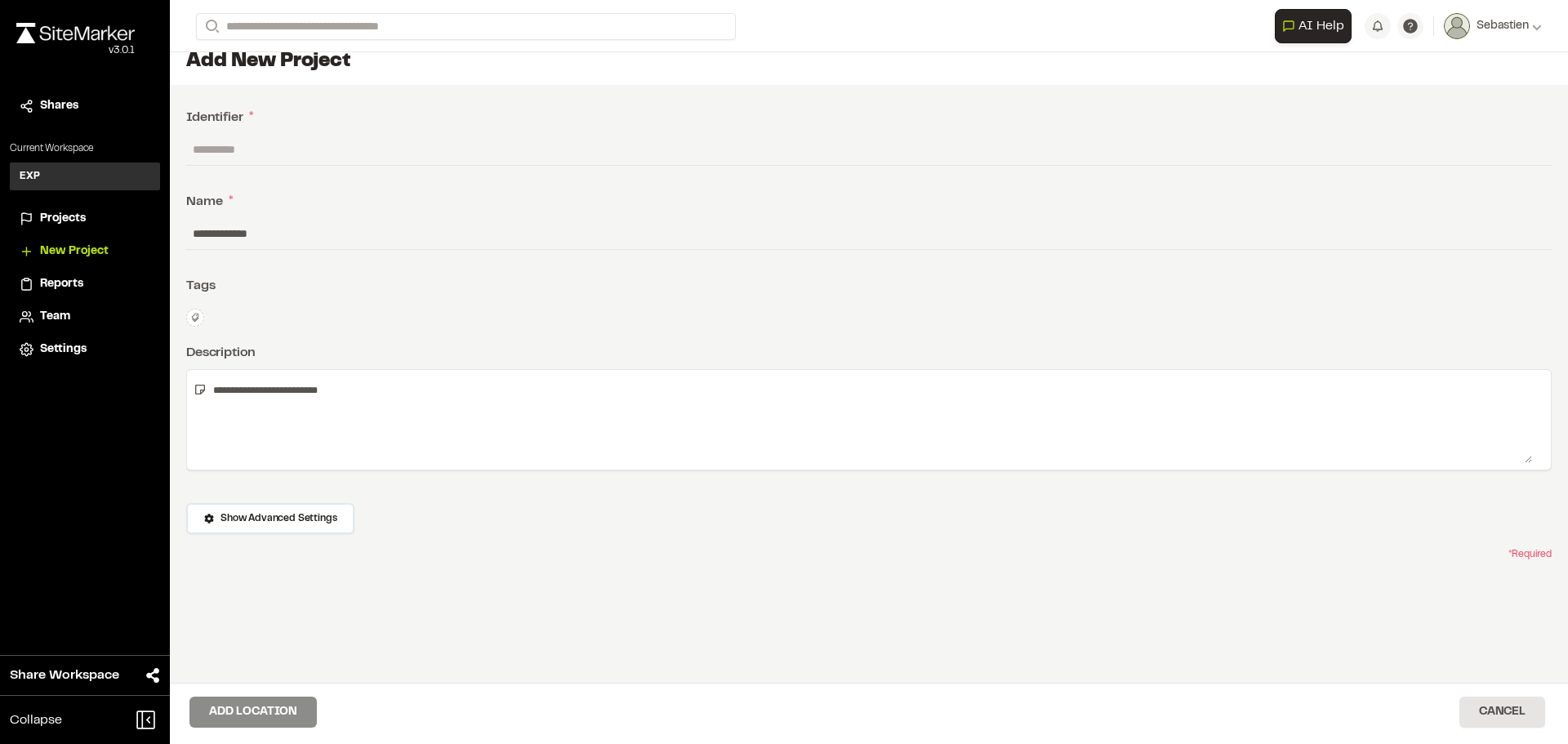
scroll to position [0, 0]
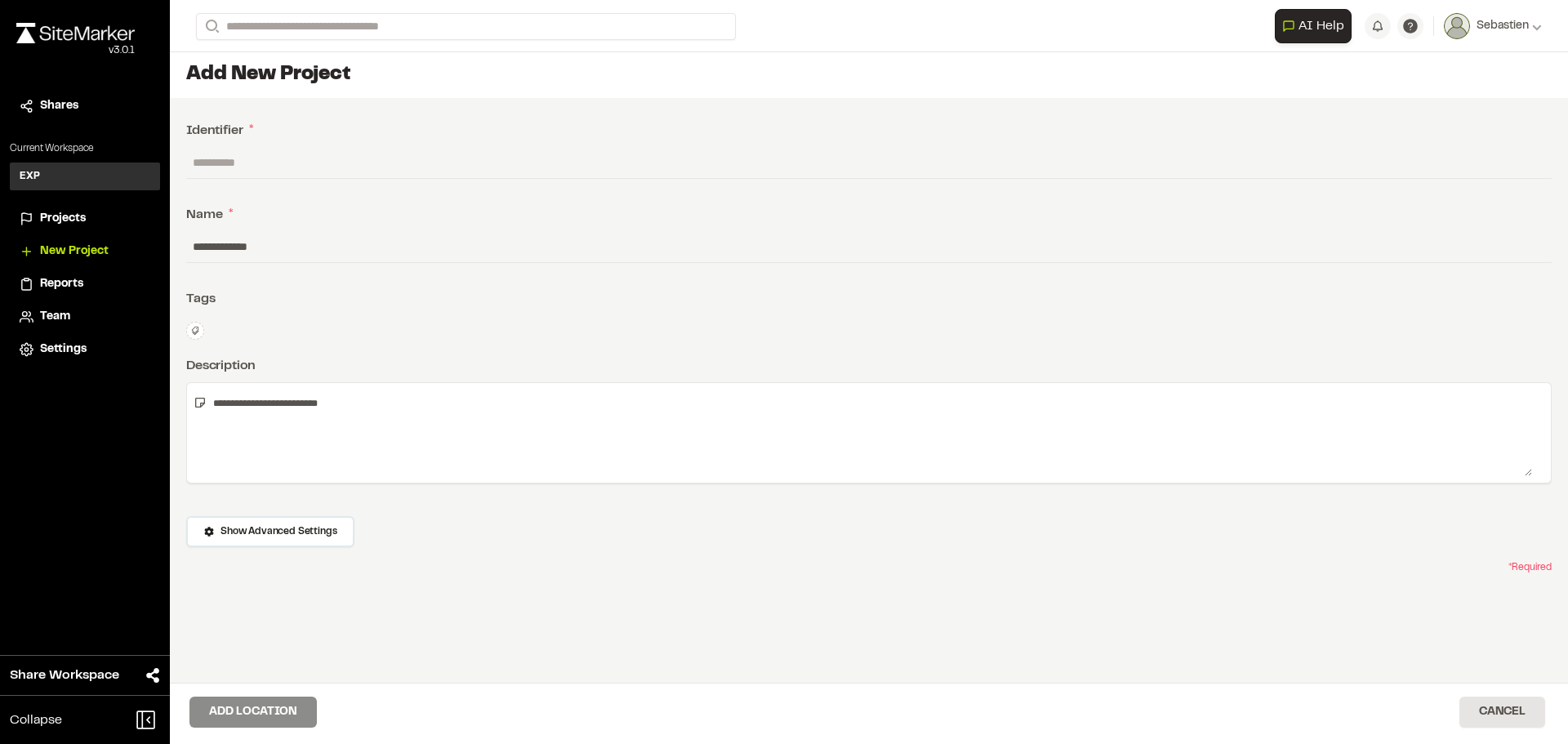
click at [212, 152] on input "text" at bounding box center [868, 163] width 1365 height 31
click at [1307, 25] on span "AI Help" at bounding box center [1320, 26] width 45 height 20
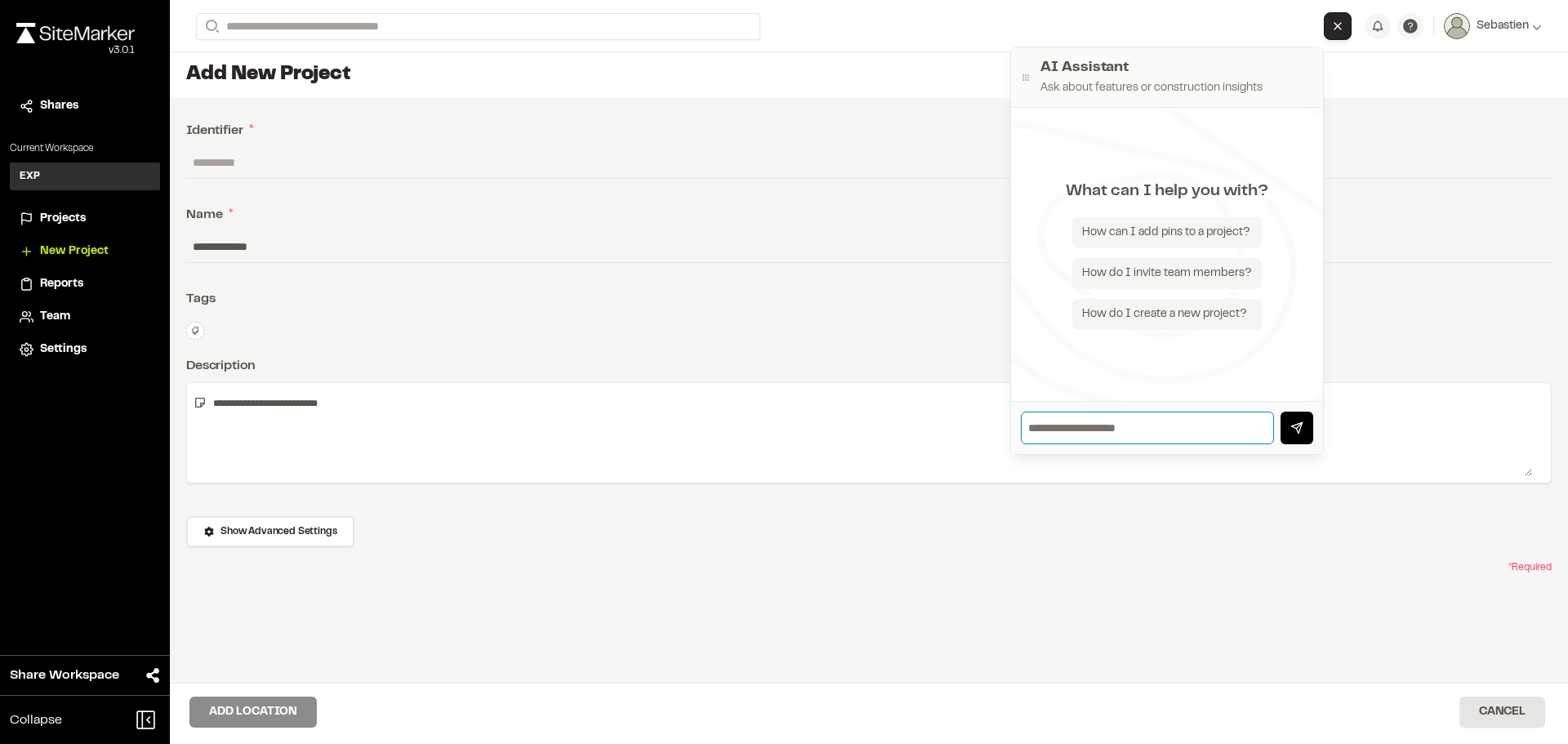
type input "*"
type input "**********"
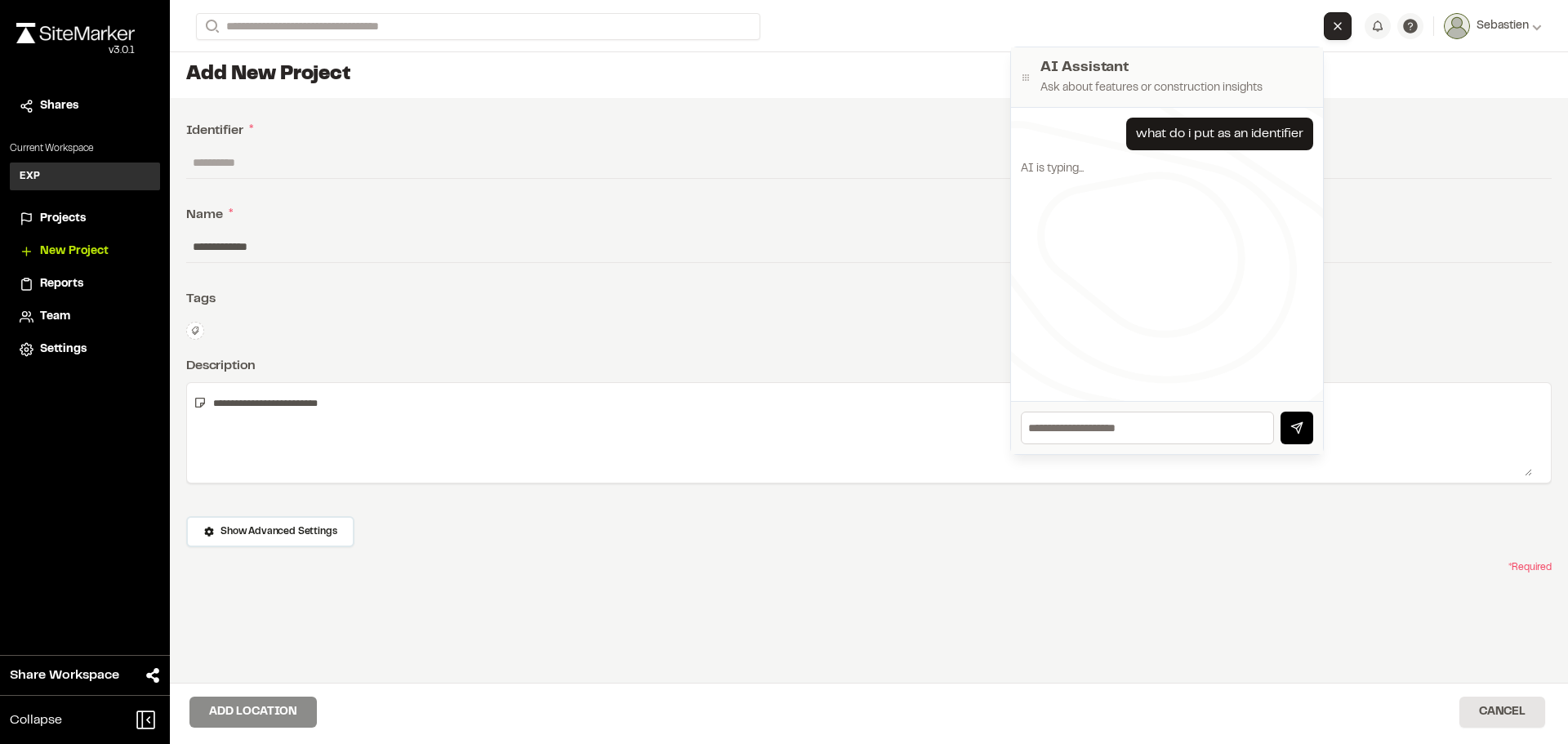
scroll to position [13, 0]
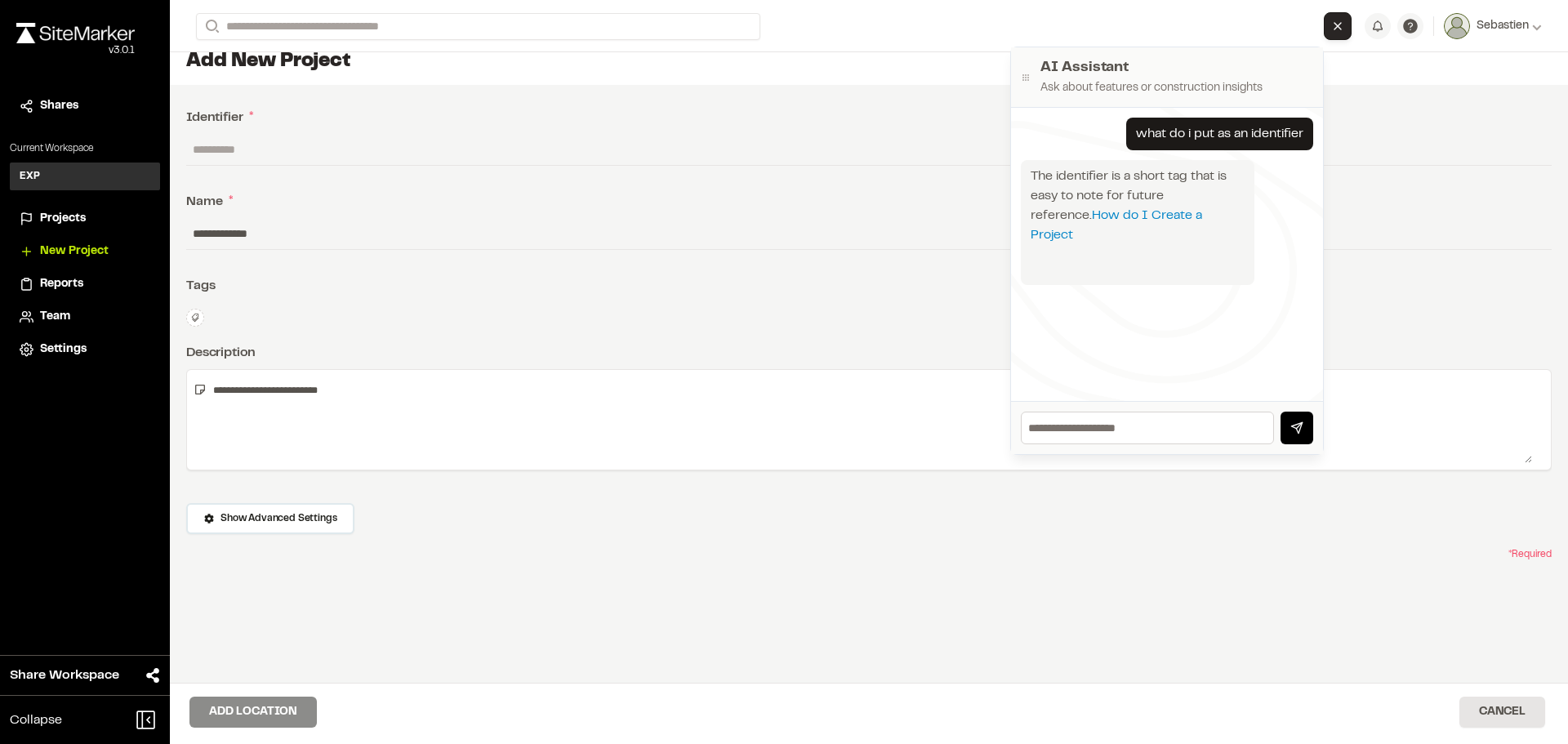
click at [231, 142] on input "text" at bounding box center [868, 149] width 1365 height 31
click at [198, 153] on input "text" at bounding box center [868, 149] width 1365 height 31
click at [199, 149] on input "text" at bounding box center [868, 149] width 1365 height 31
paste input "**********"
type input "**********"
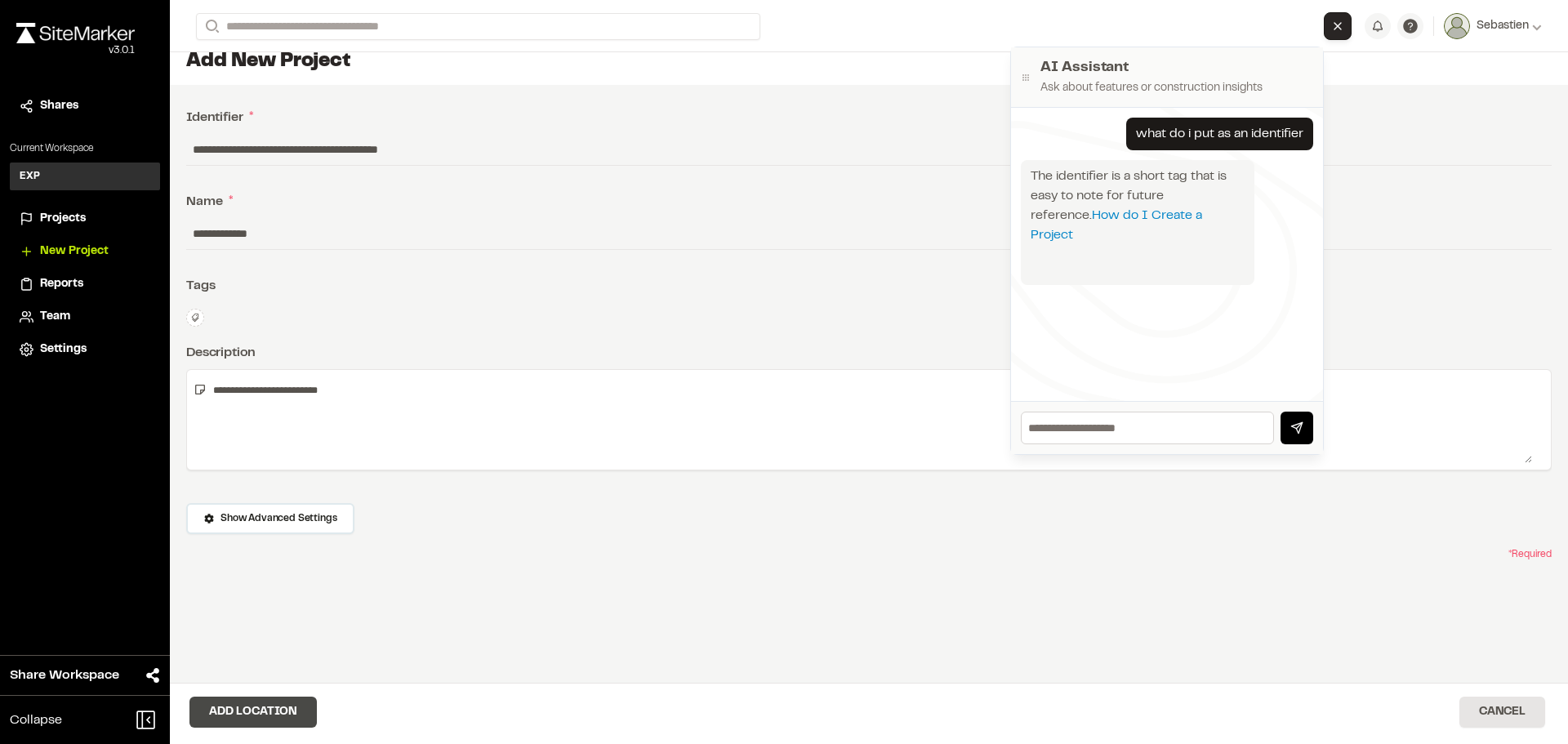
click at [247, 708] on button "Add Location" at bounding box center [253, 712] width 128 height 31
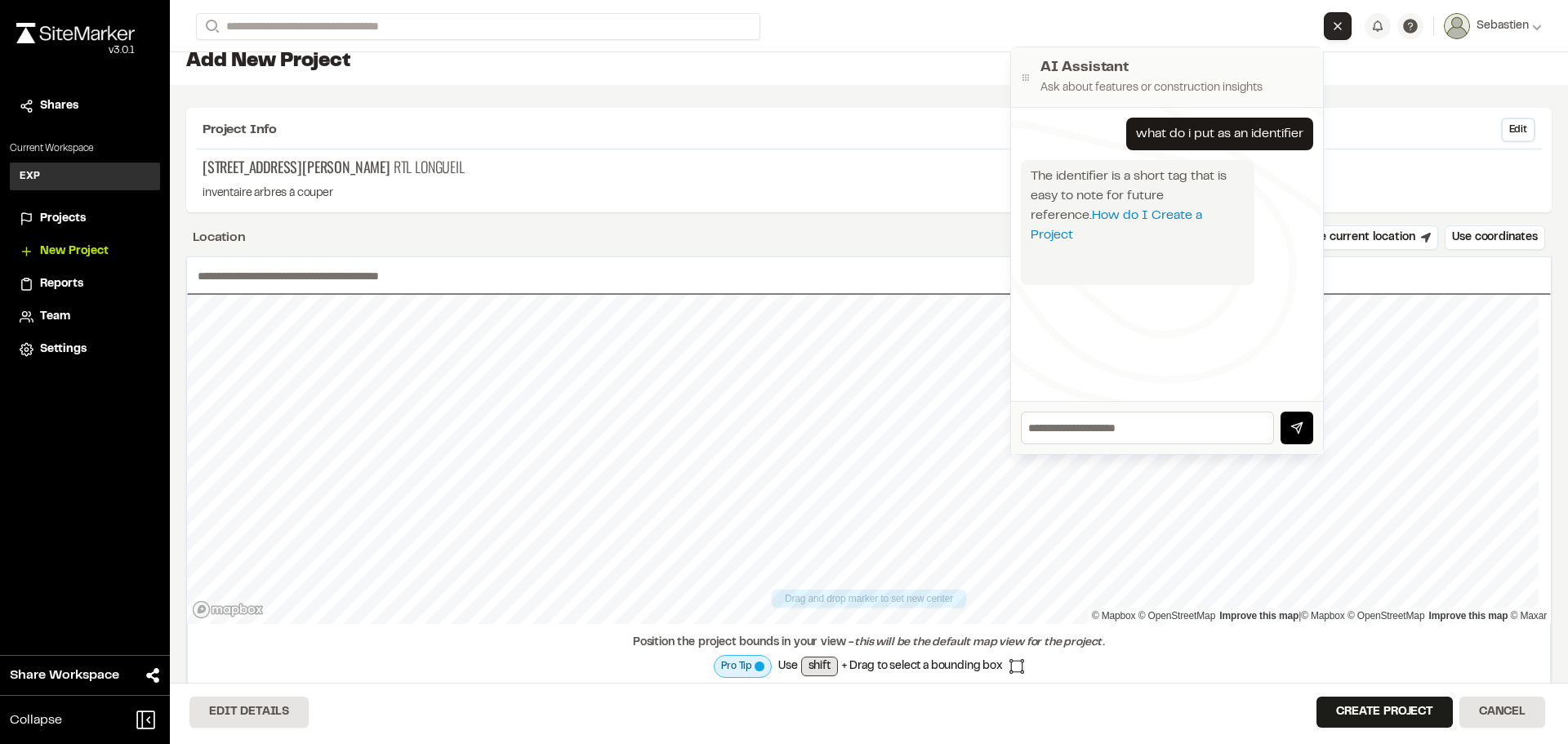
click at [1326, 33] on button "Close AI Assistant" at bounding box center [1338, 26] width 27 height 27
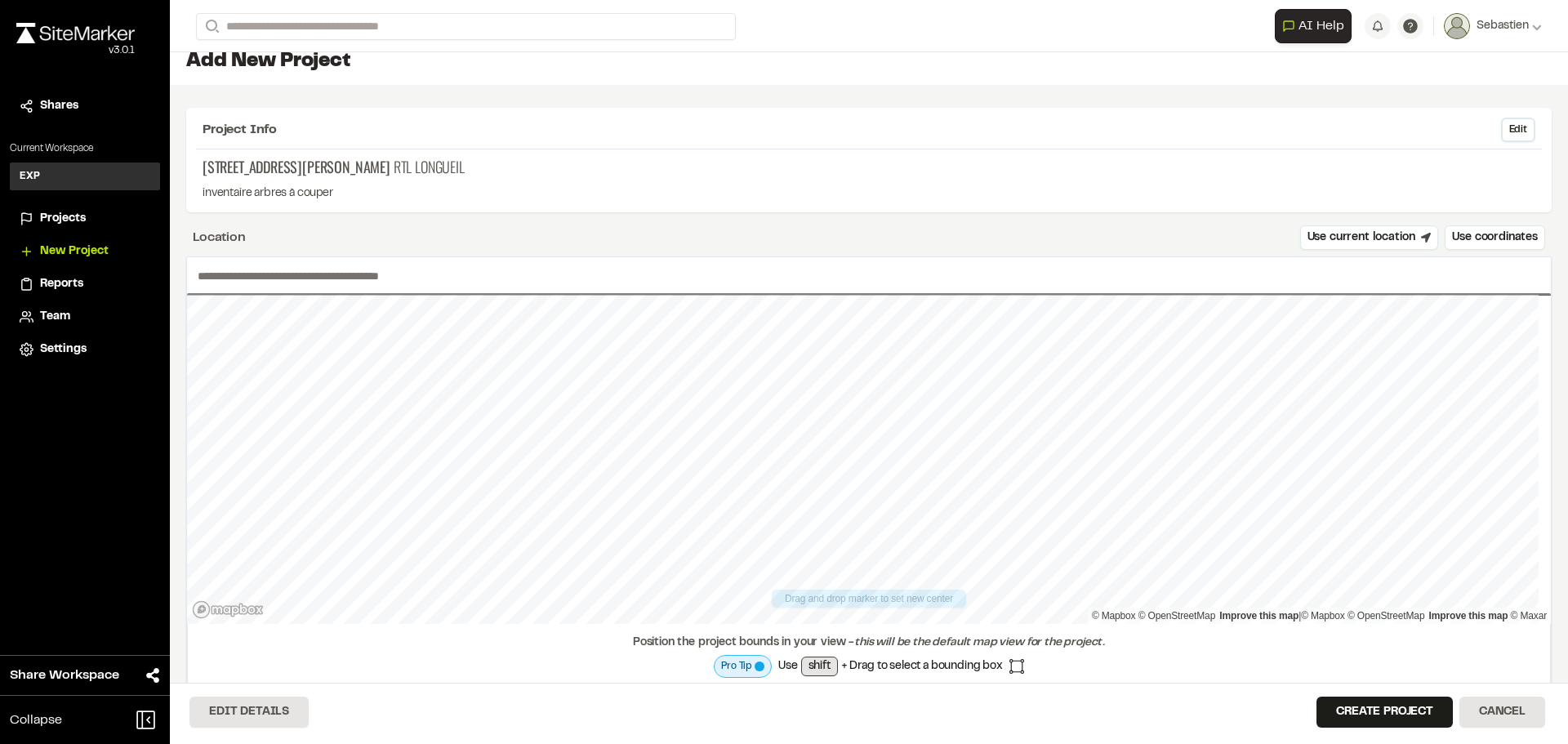
click at [284, 273] on input "text" at bounding box center [868, 276] width 1363 height 38
paste input "**********"
type input "**********"
click at [1405, 712] on button "Create Project" at bounding box center [1384, 712] width 136 height 31
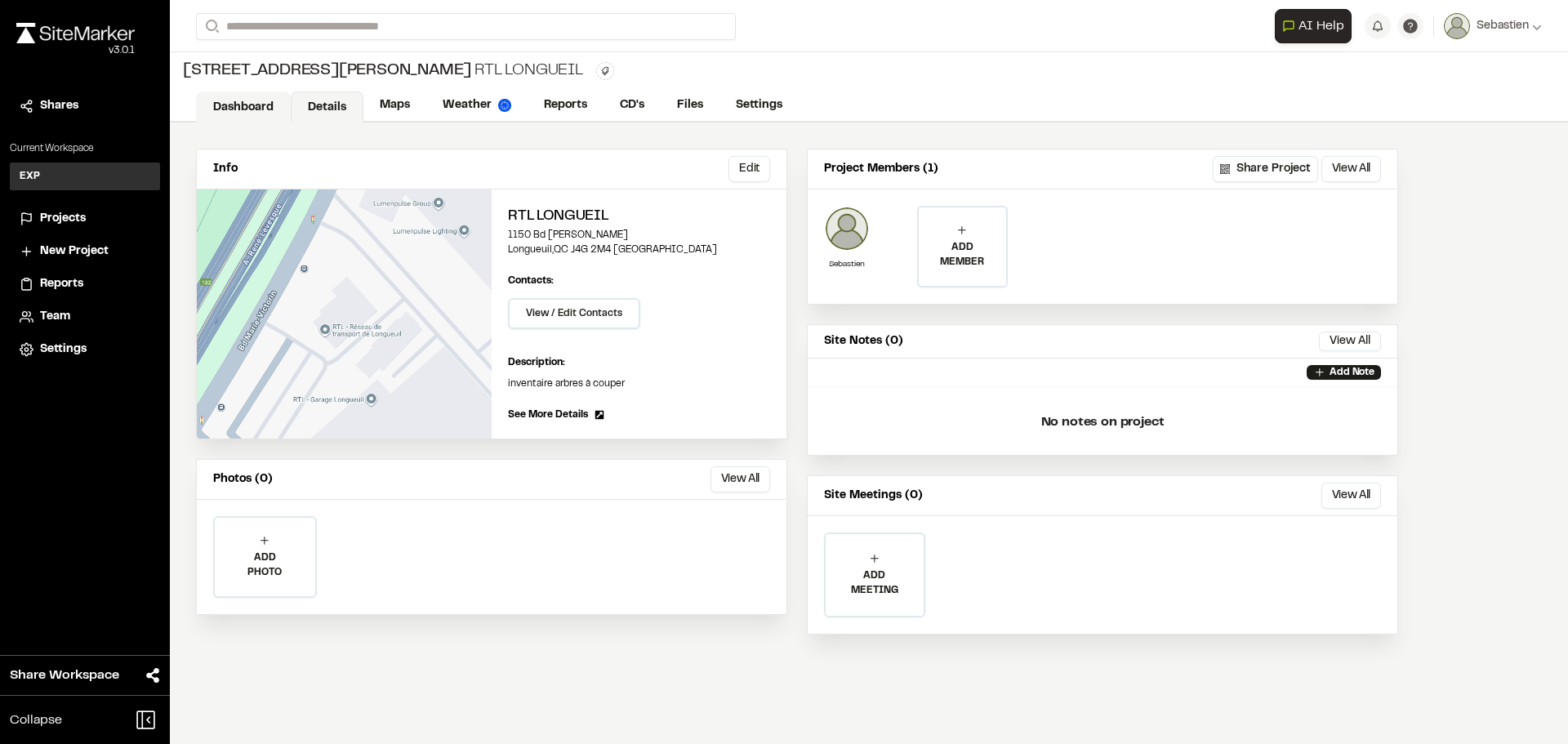
click at [256, 106] on link "Dashboard" at bounding box center [243, 107] width 95 height 31
